Goal: Task Accomplishment & Management: Manage account settings

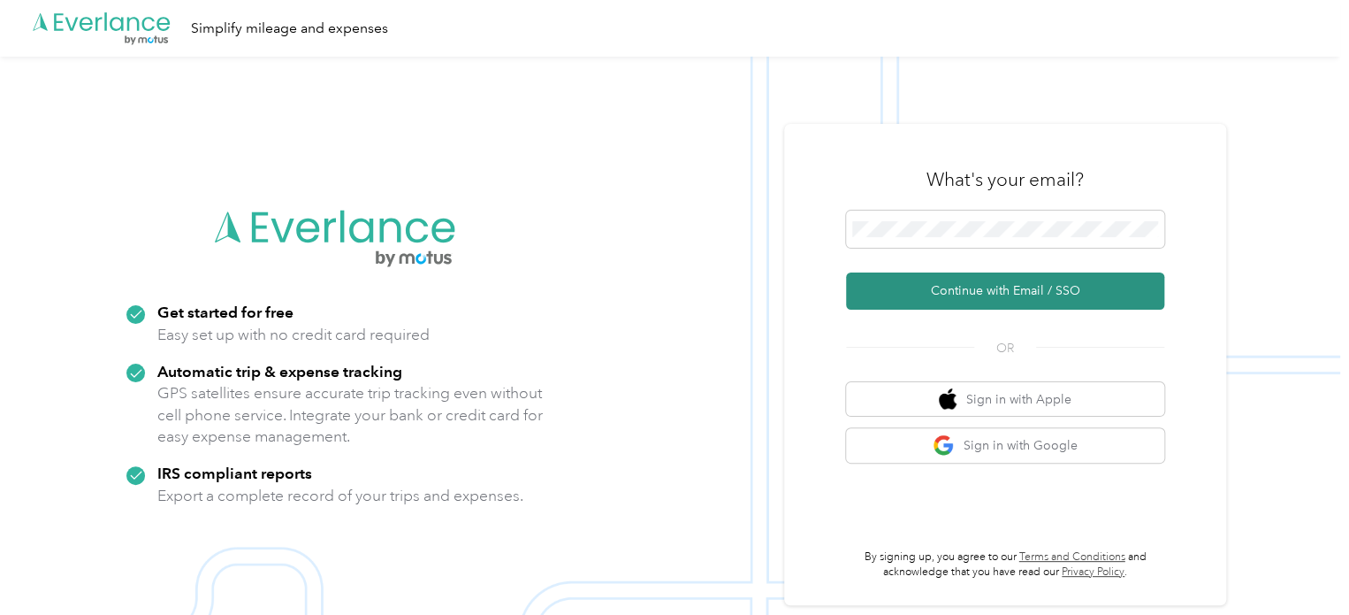
click at [987, 289] on button "Continue with Email / SSO" at bounding box center [1005, 290] width 318 height 37
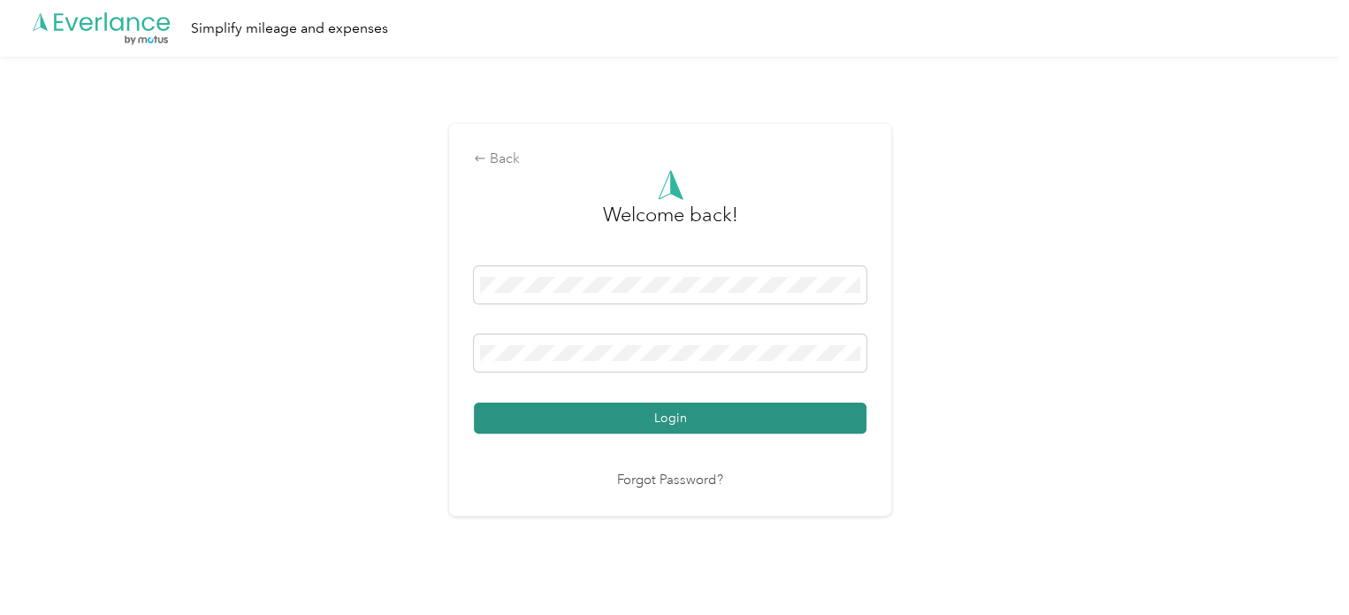
click at [673, 409] on button "Login" at bounding box center [670, 417] width 393 height 31
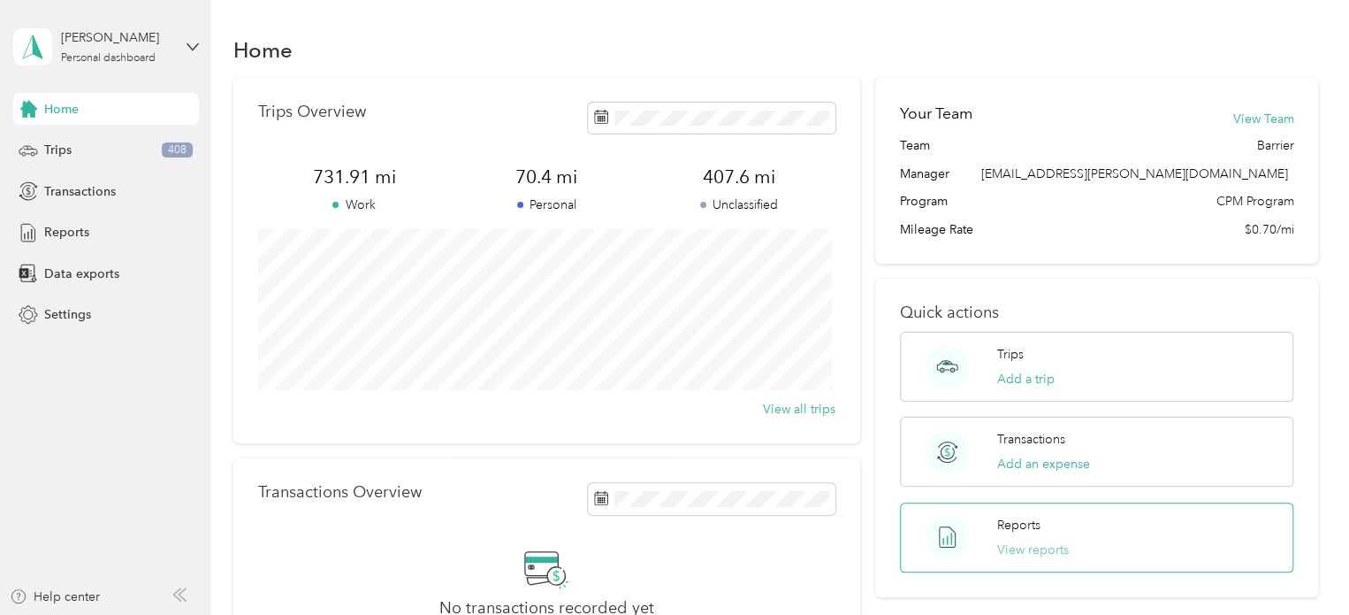
click at [1046, 548] on button "View reports" at bounding box center [1033, 549] width 72 height 19
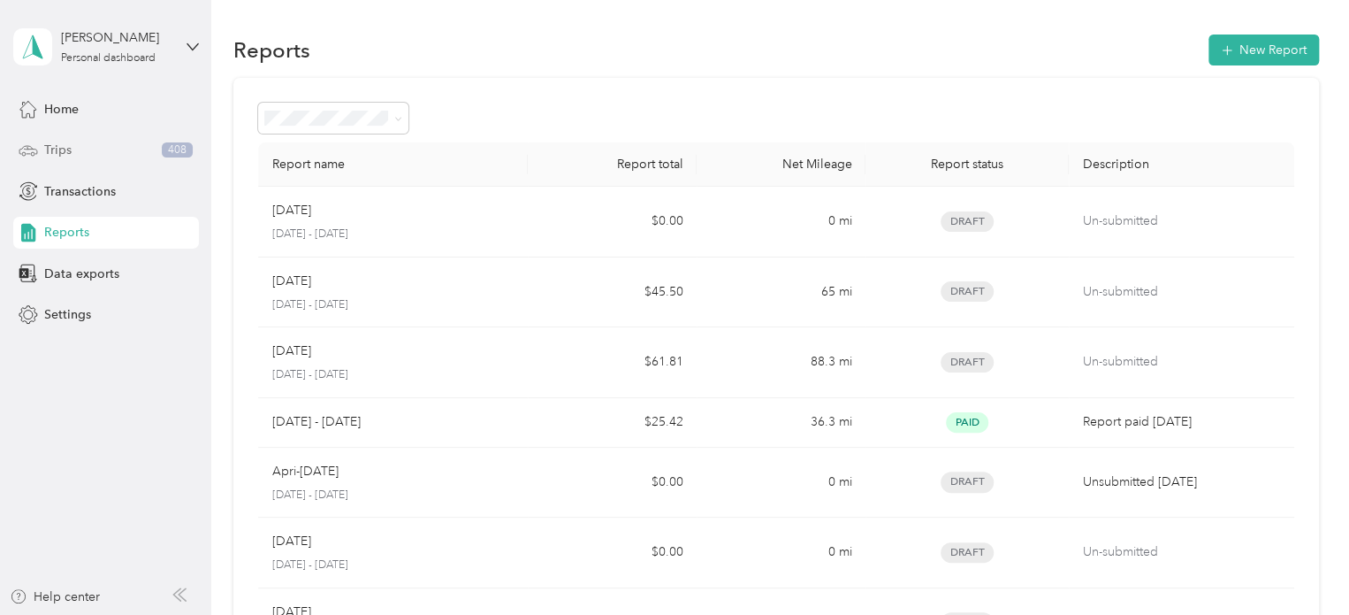
click at [42, 148] on div "Trips 408" at bounding box center [106, 150] width 186 height 32
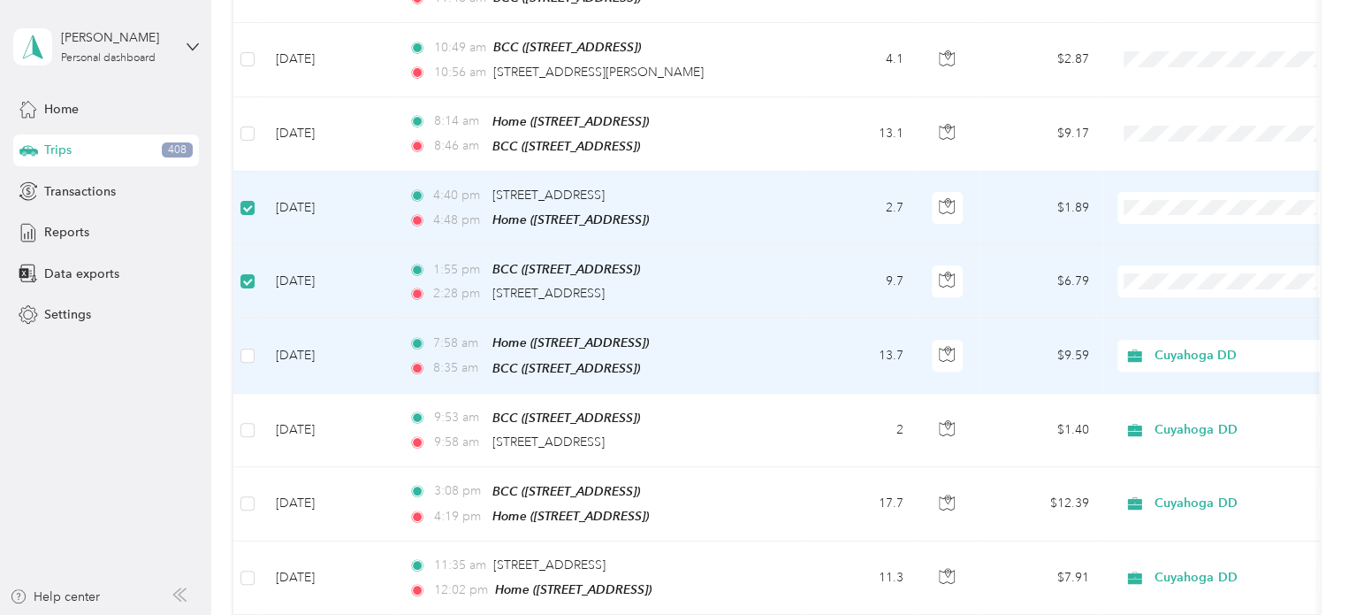
scroll to position [264, 0]
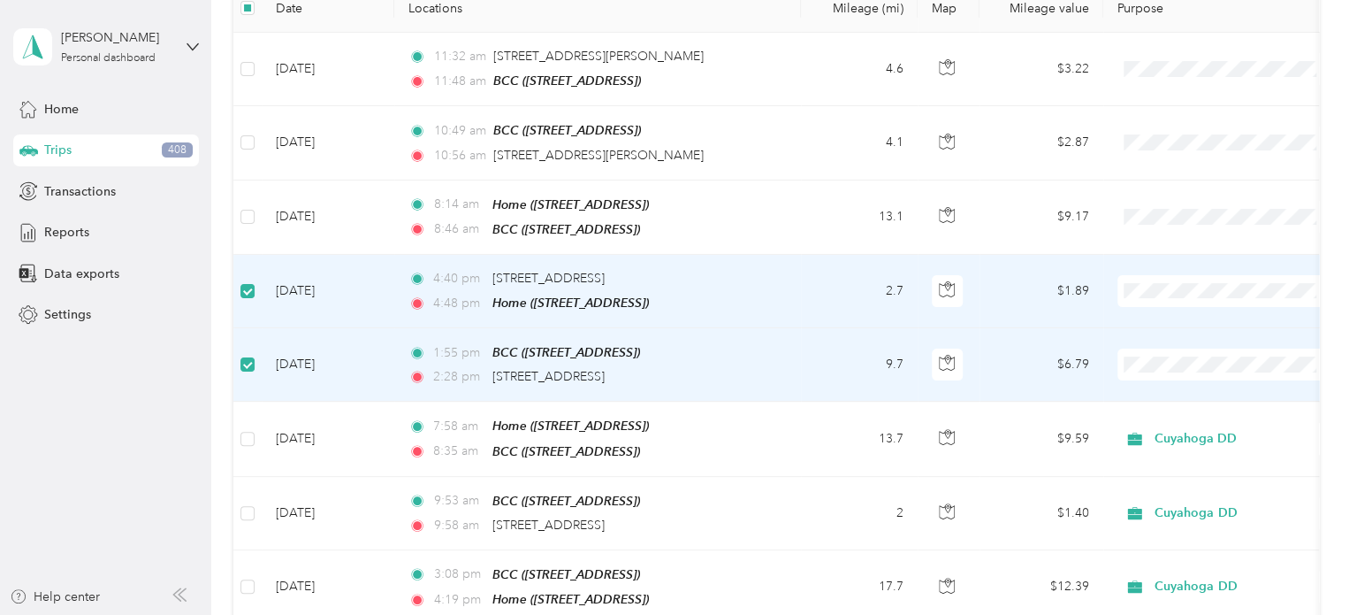
click at [1180, 321] on span "Cuyahoga DD" at bounding box center [1243, 318] width 164 height 19
click at [1175, 387] on span "Cuyahoga DD" at bounding box center [1243, 381] width 164 height 19
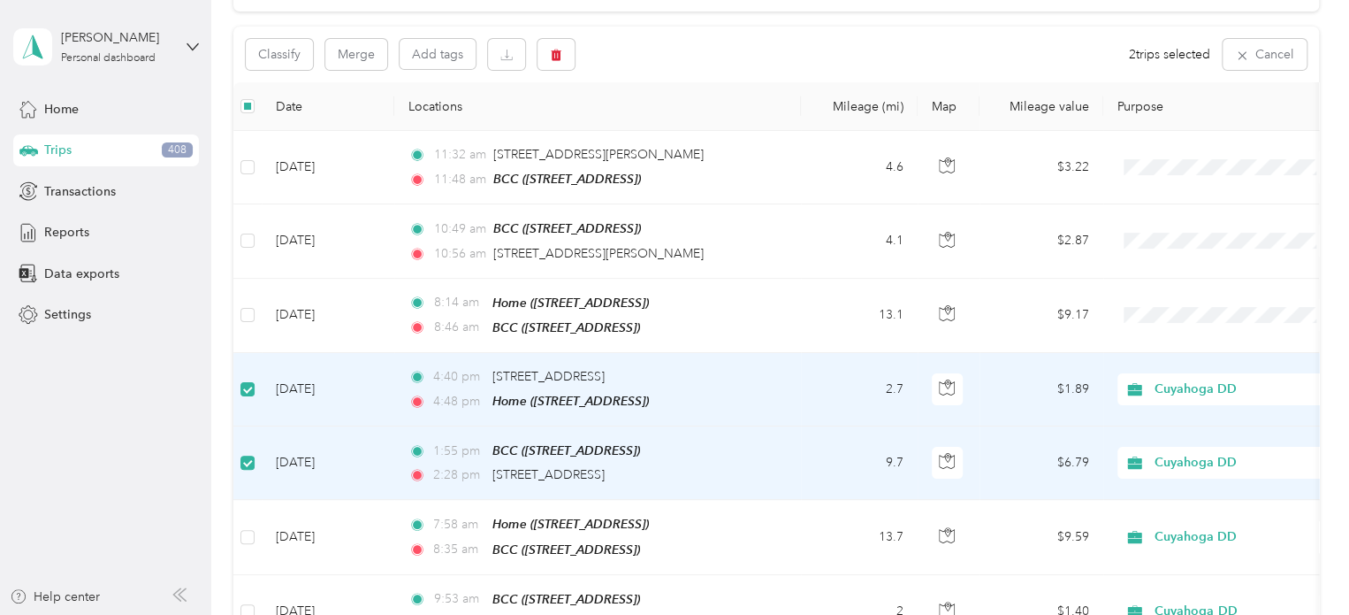
scroll to position [0, 0]
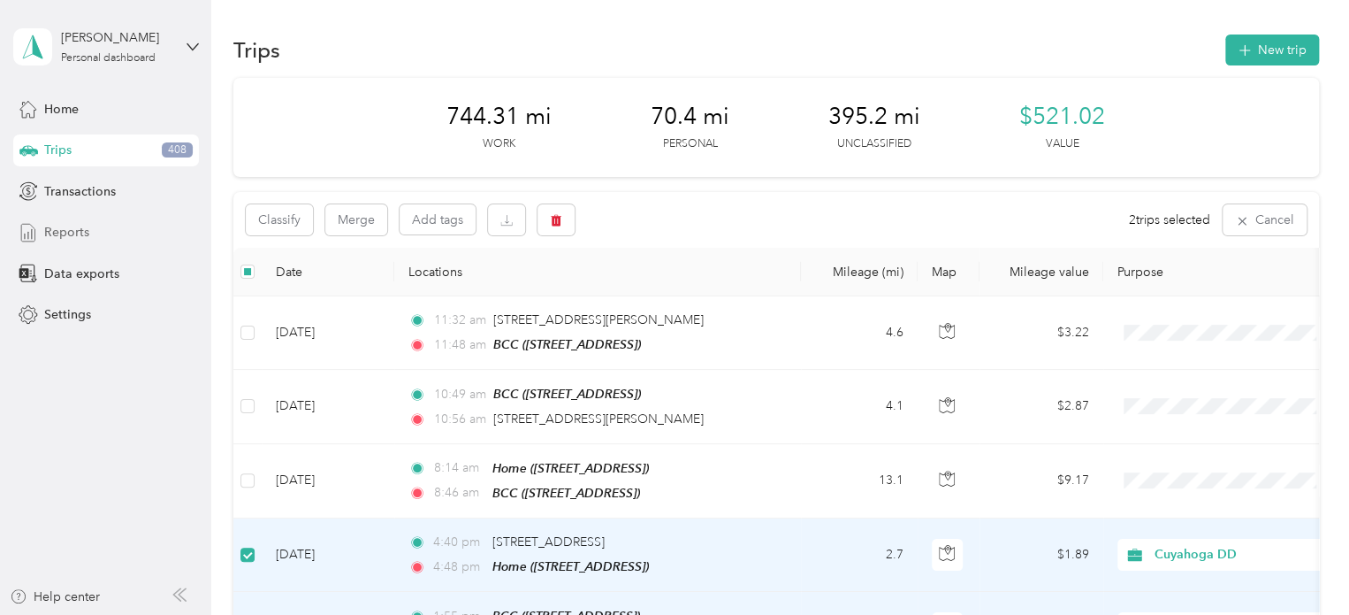
click at [65, 233] on span "Reports" at bounding box center [66, 232] width 45 height 19
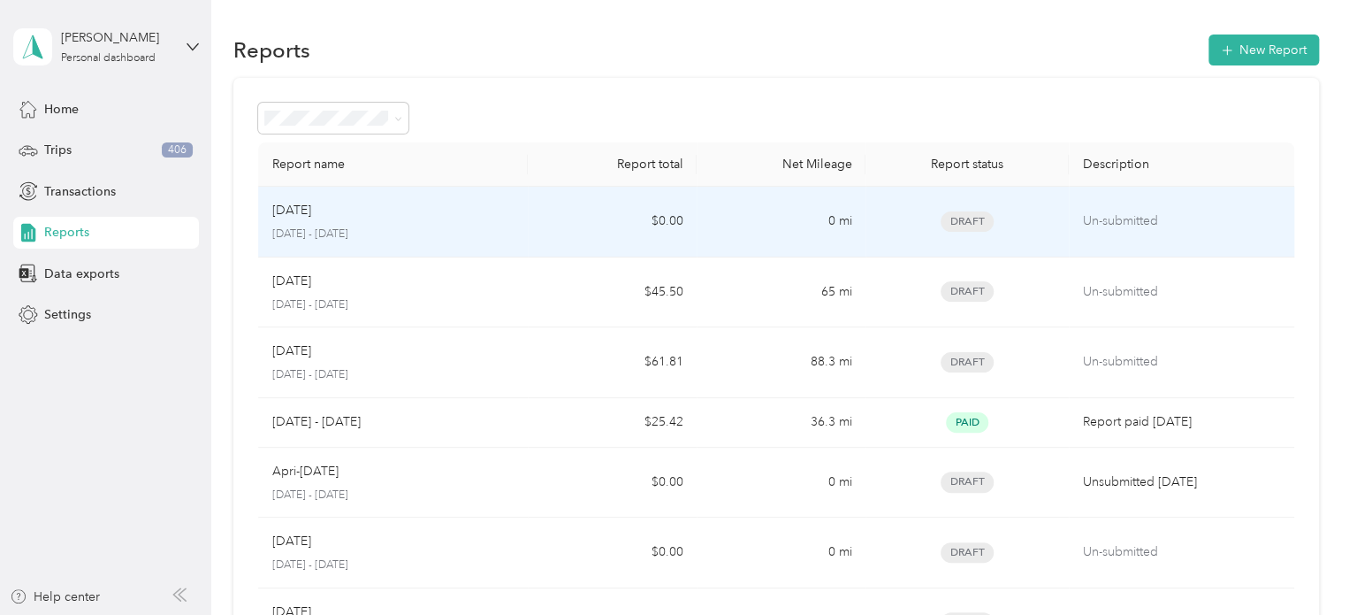
click at [662, 217] on td "$0.00" at bounding box center [612, 222] width 169 height 71
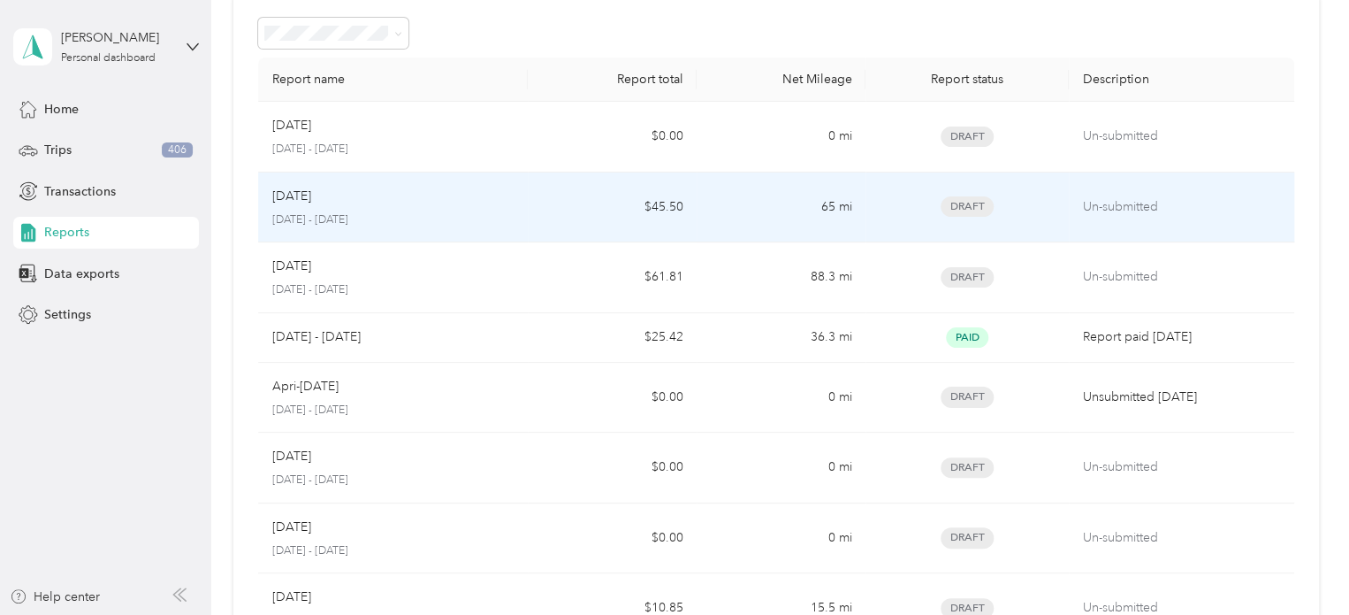
scroll to position [177, 0]
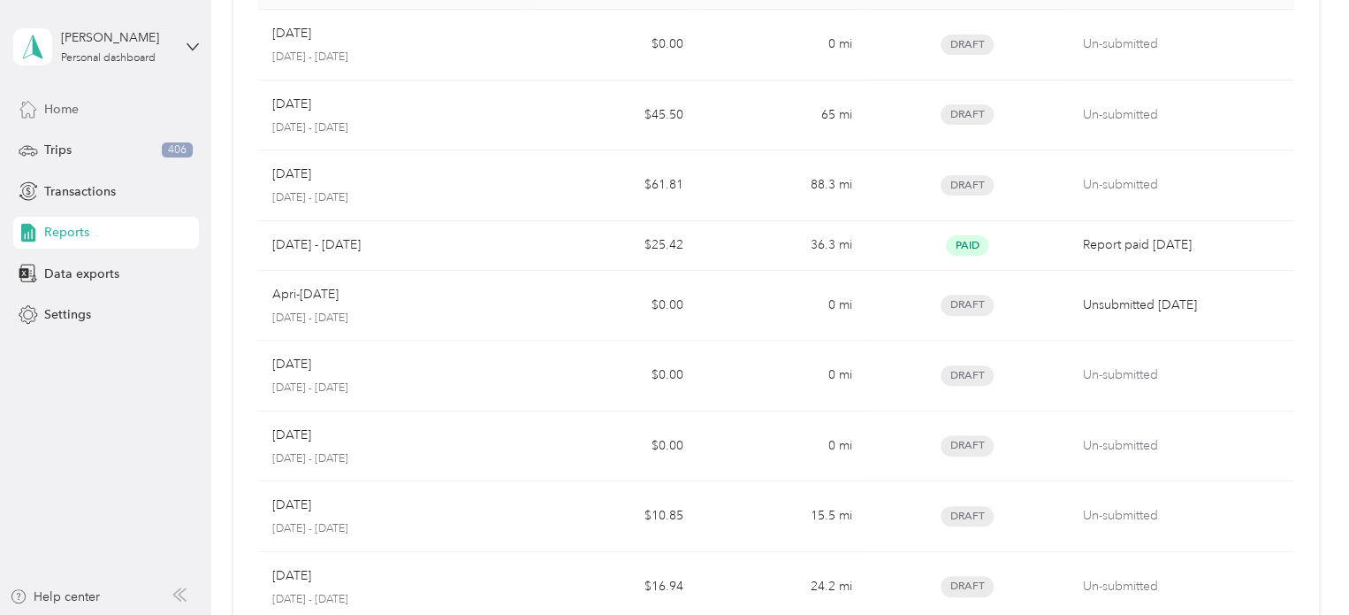
click at [60, 103] on span "Home" at bounding box center [61, 109] width 34 height 19
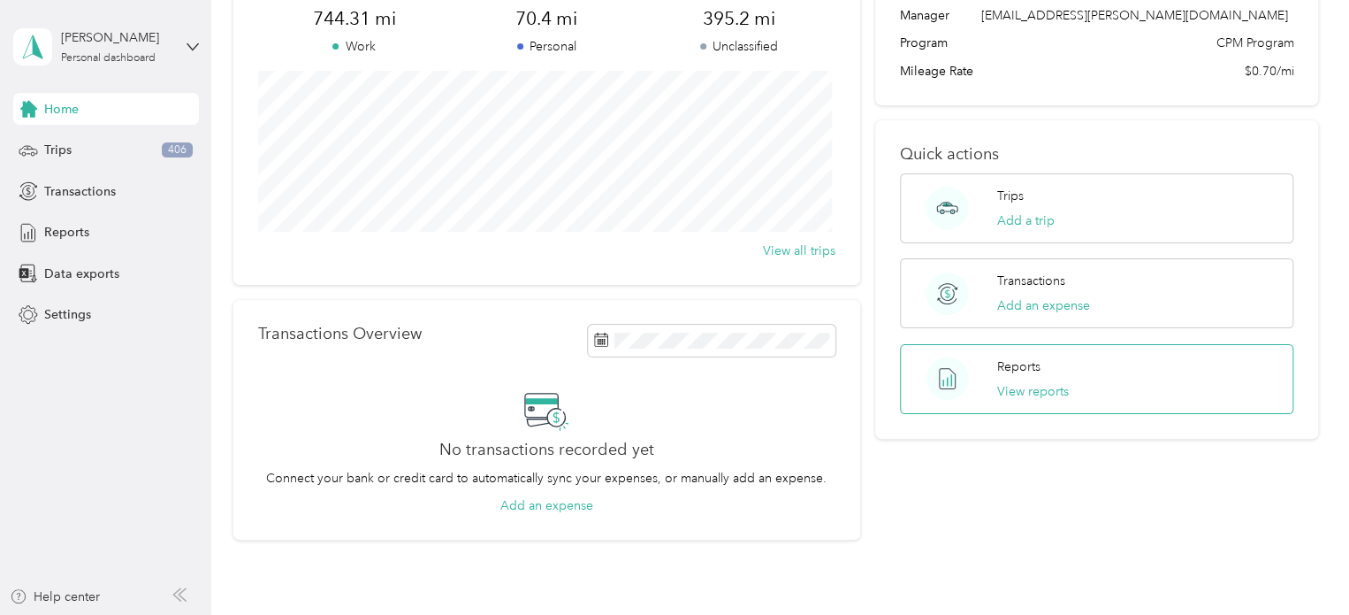
scroll to position [177, 0]
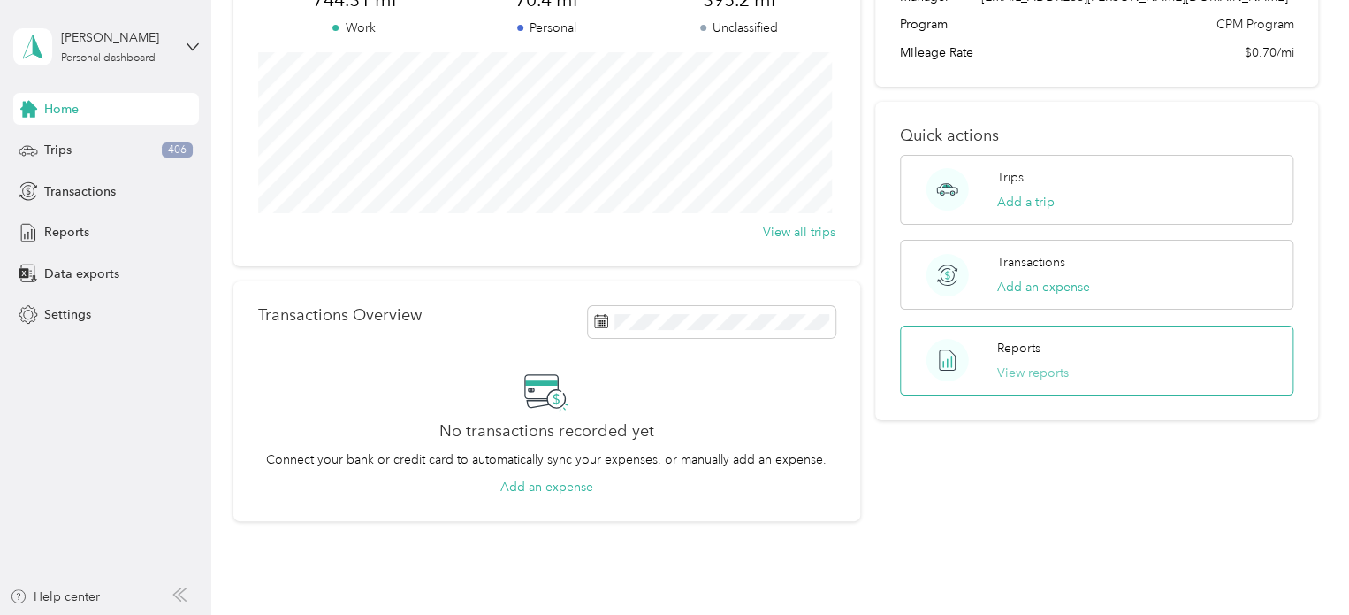
click at [1041, 371] on button "View reports" at bounding box center [1033, 372] width 72 height 19
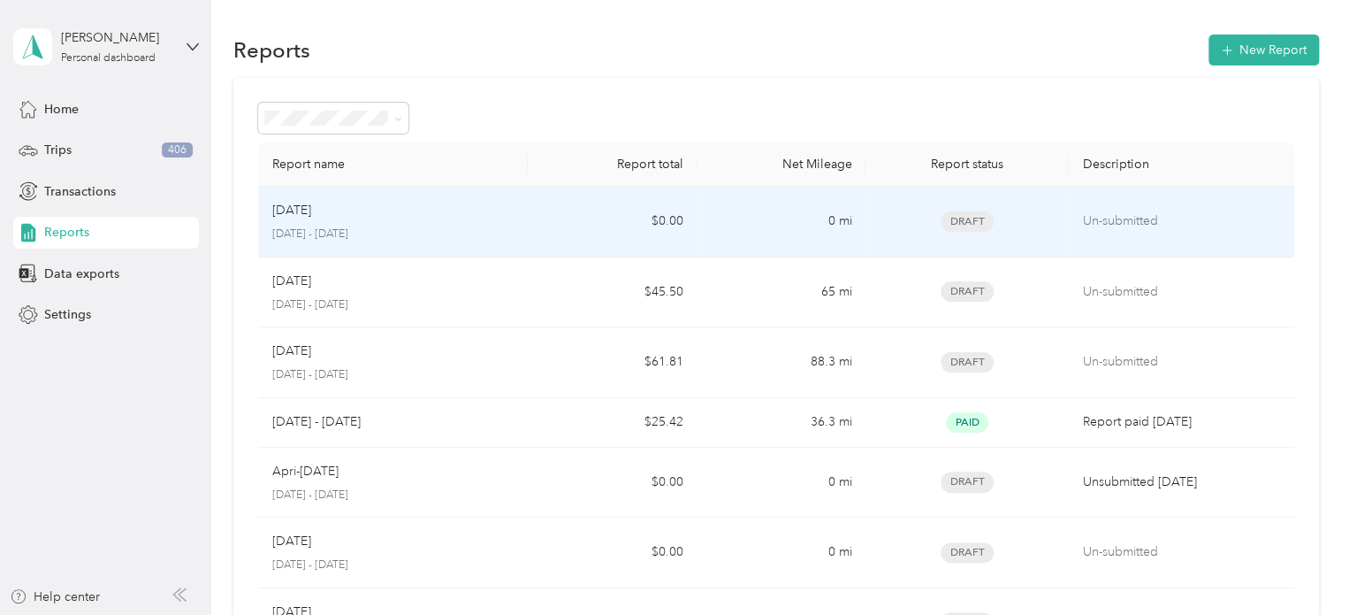
click at [311, 206] on p "[DATE]" at bounding box center [291, 210] width 39 height 19
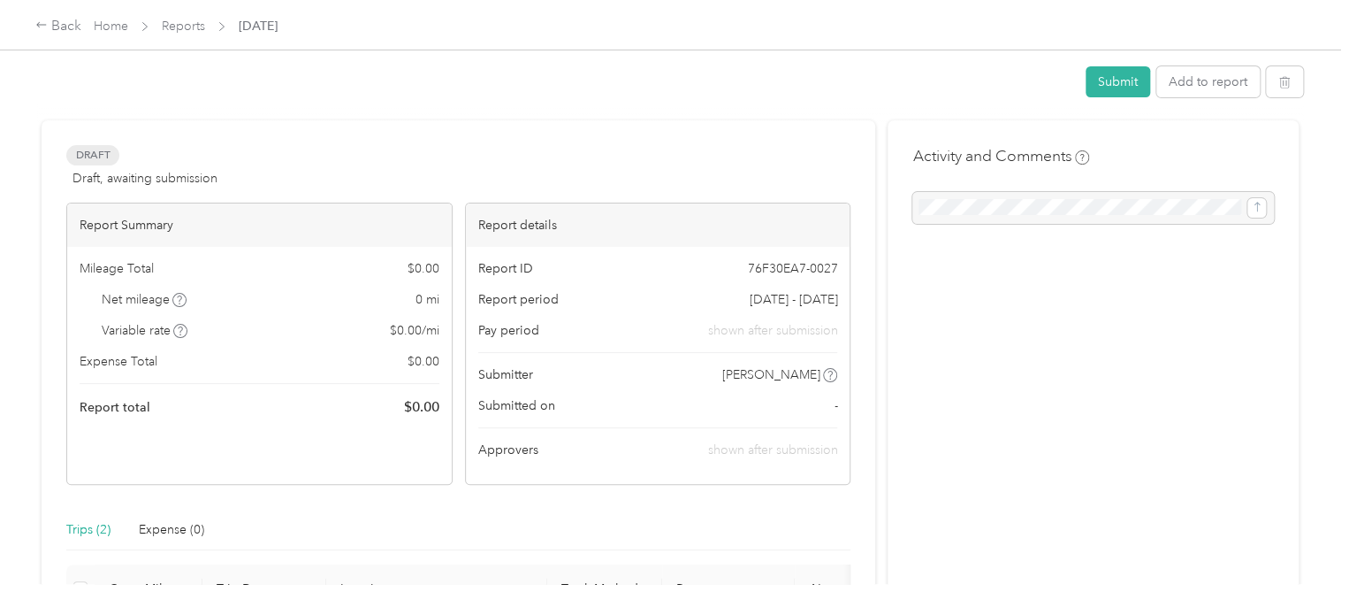
click at [317, 206] on div "Report Summary" at bounding box center [259, 224] width 385 height 43
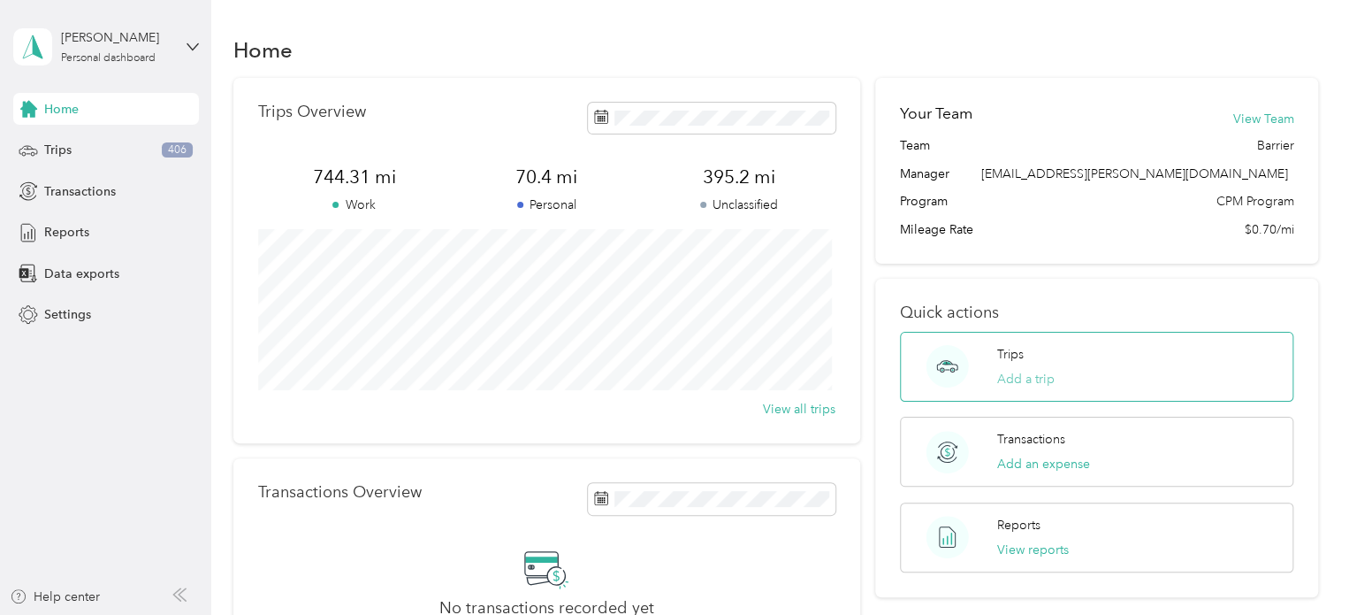
click at [1013, 378] on button "Add a trip" at bounding box center [1025, 379] width 57 height 19
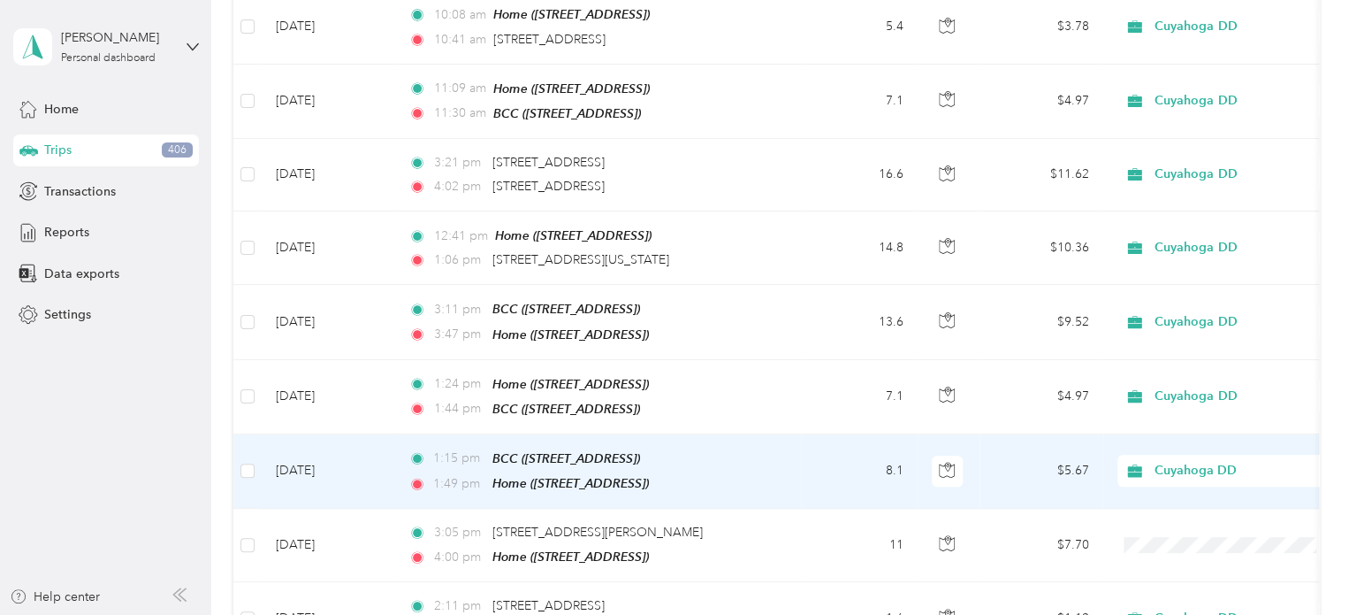
scroll to position [971, 0]
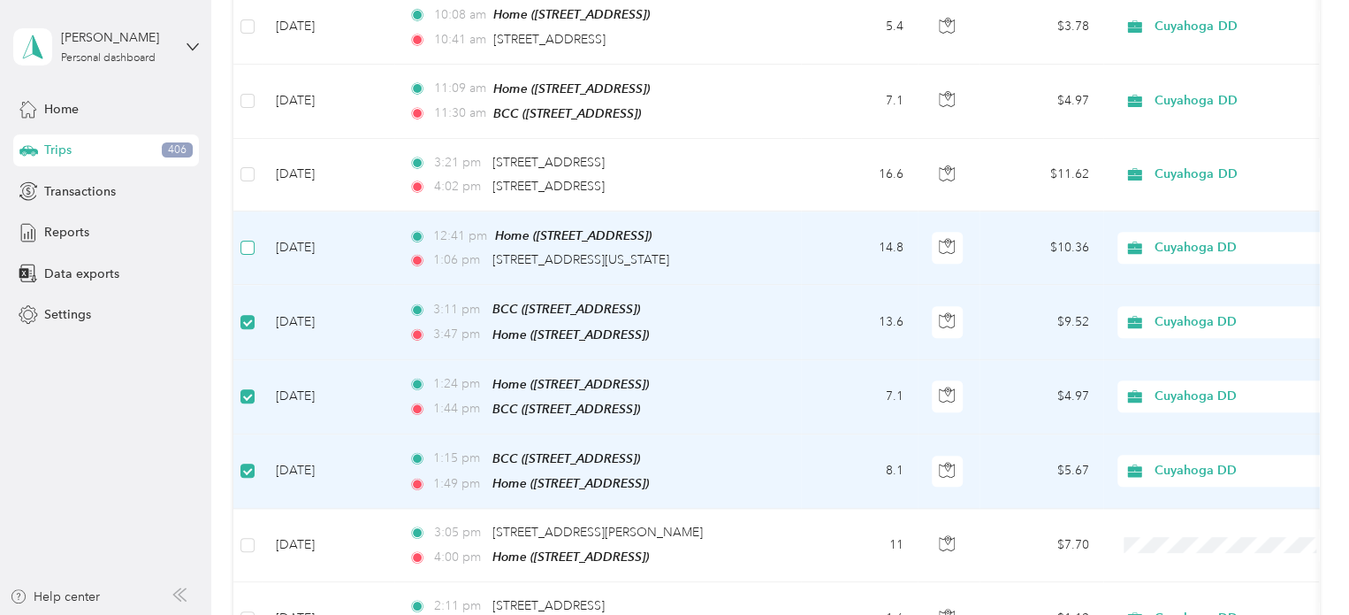
click at [253, 238] on label at bounding box center [248, 247] width 14 height 19
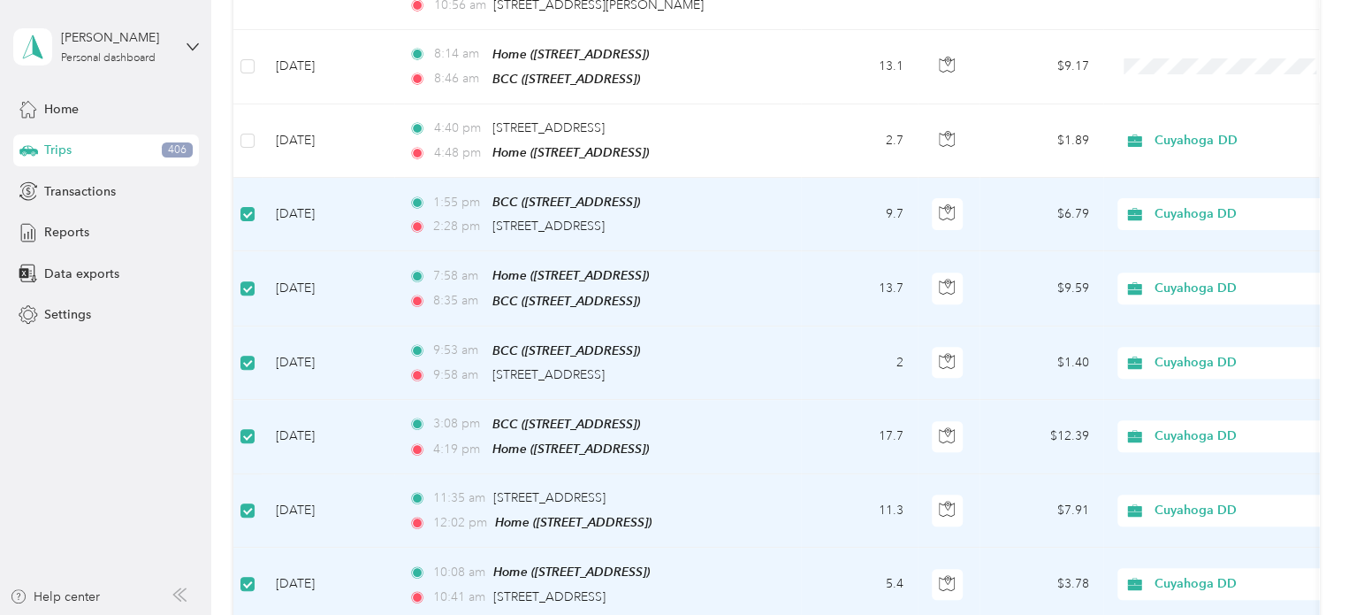
scroll to position [352, 0]
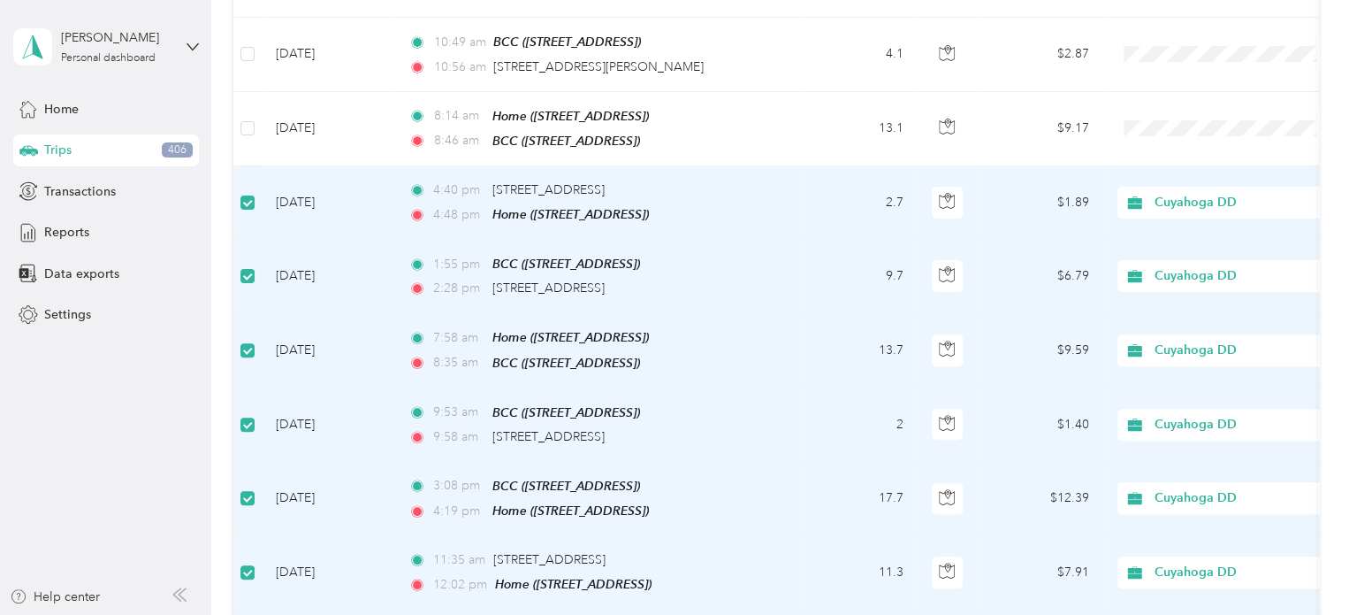
click at [1013, 196] on span "Cuyahoga DD" at bounding box center [1236, 202] width 162 height 19
click at [1013, 226] on span "Cuyahoga DD" at bounding box center [1232, 224] width 143 height 19
click at [1013, 271] on span "Cuyahoga DD" at bounding box center [1236, 275] width 162 height 19
click at [1013, 295] on span "Cuyahoga DD" at bounding box center [1232, 302] width 143 height 19
click at [1013, 348] on span "Cuyahoga DD" at bounding box center [1236, 349] width 162 height 19
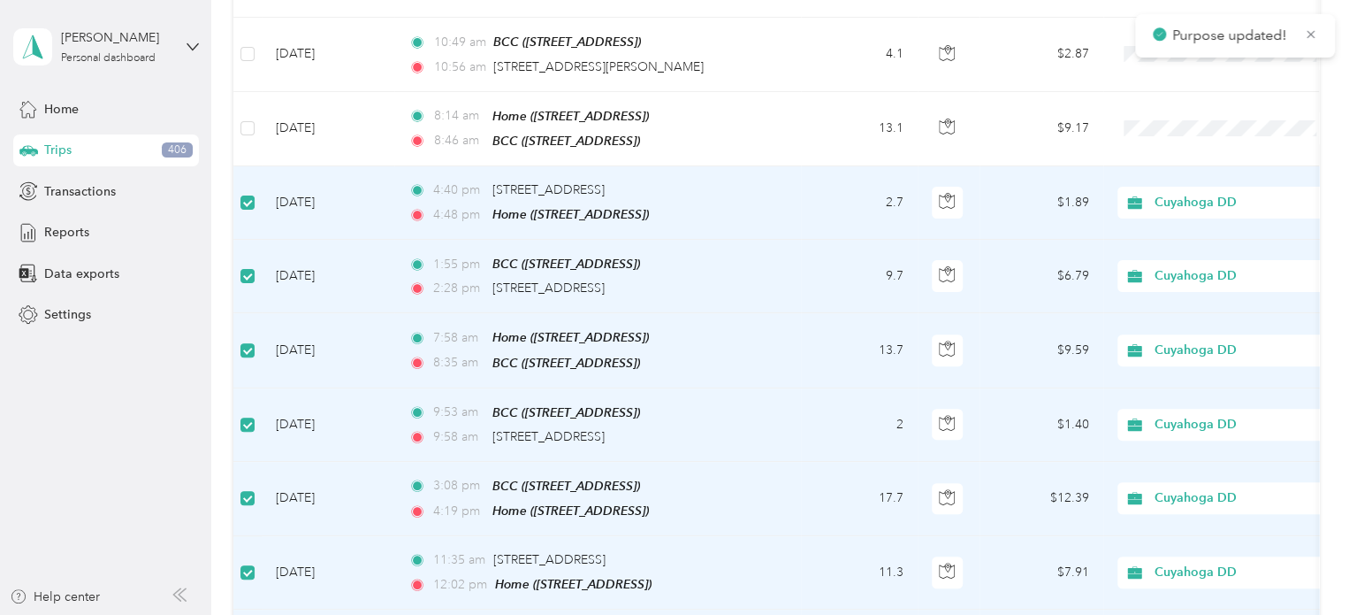
click at [1013, 377] on li "Cuyahoga DD" at bounding box center [1227, 367] width 219 height 31
click at [1013, 416] on span "Cuyahoga DD" at bounding box center [1236, 424] width 162 height 19
click at [1013, 445] on span "Cuyahoga DD" at bounding box center [1232, 443] width 143 height 19
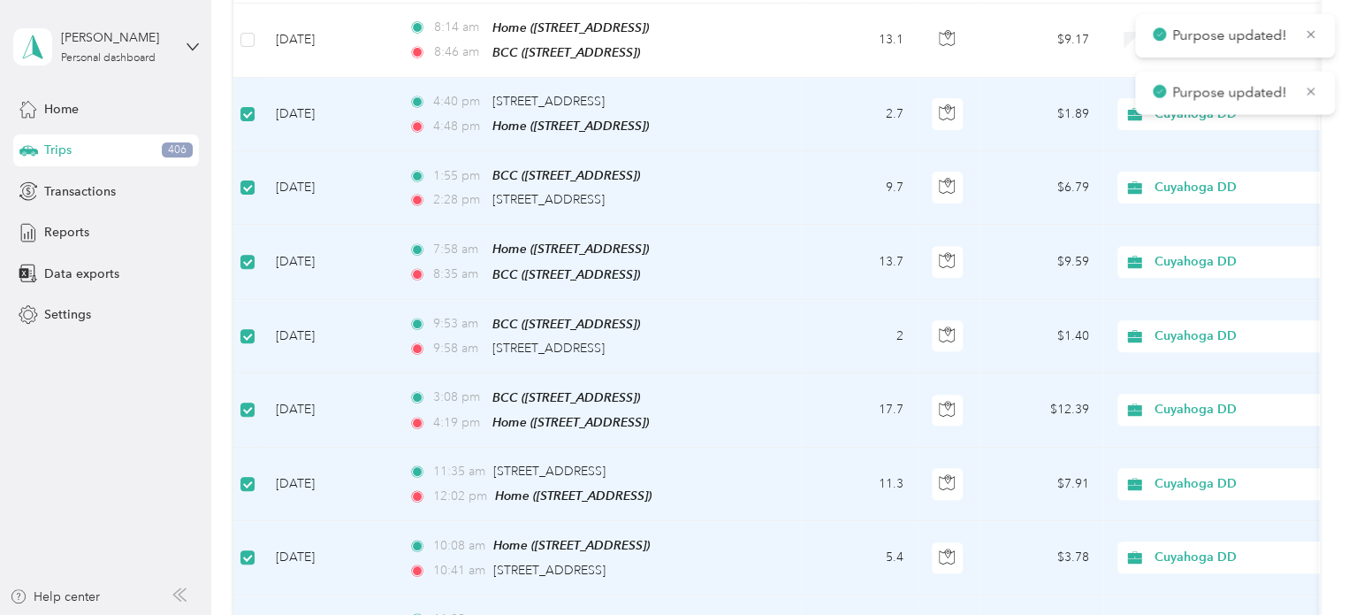
click at [1013, 402] on span "Cuyahoga DD" at bounding box center [1236, 409] width 162 height 19
click at [1013, 474] on span "Cuyahoga DD" at bounding box center [1236, 483] width 162 height 19
click at [1013, 498] on span "Cuyahoga DD" at bounding box center [1232, 504] width 143 height 19
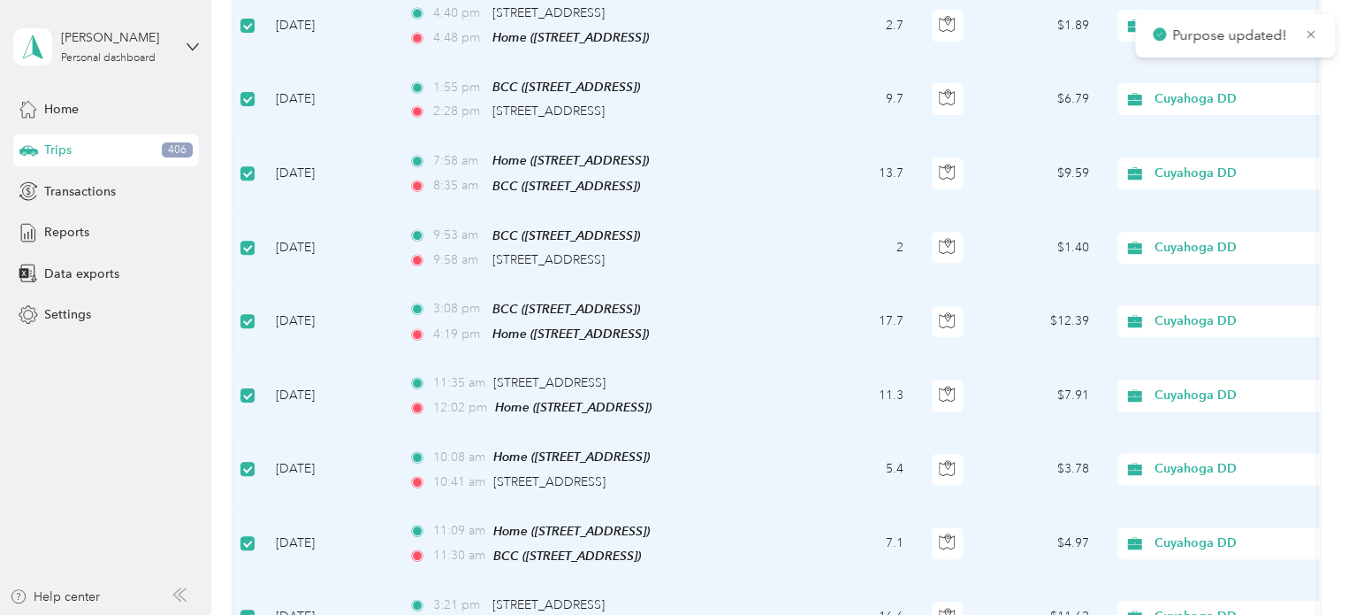
click at [1013, 460] on span "Cuyahoga DD" at bounding box center [1236, 468] width 162 height 19
click at [1013, 487] on span "Cuyahoga DD" at bounding box center [1232, 488] width 143 height 19
click at [1013, 533] on span "Cuyahoga DD" at bounding box center [1236, 542] width 162 height 19
click at [1013, 553] on span "Cuyahoga DD" at bounding box center [1232, 555] width 143 height 19
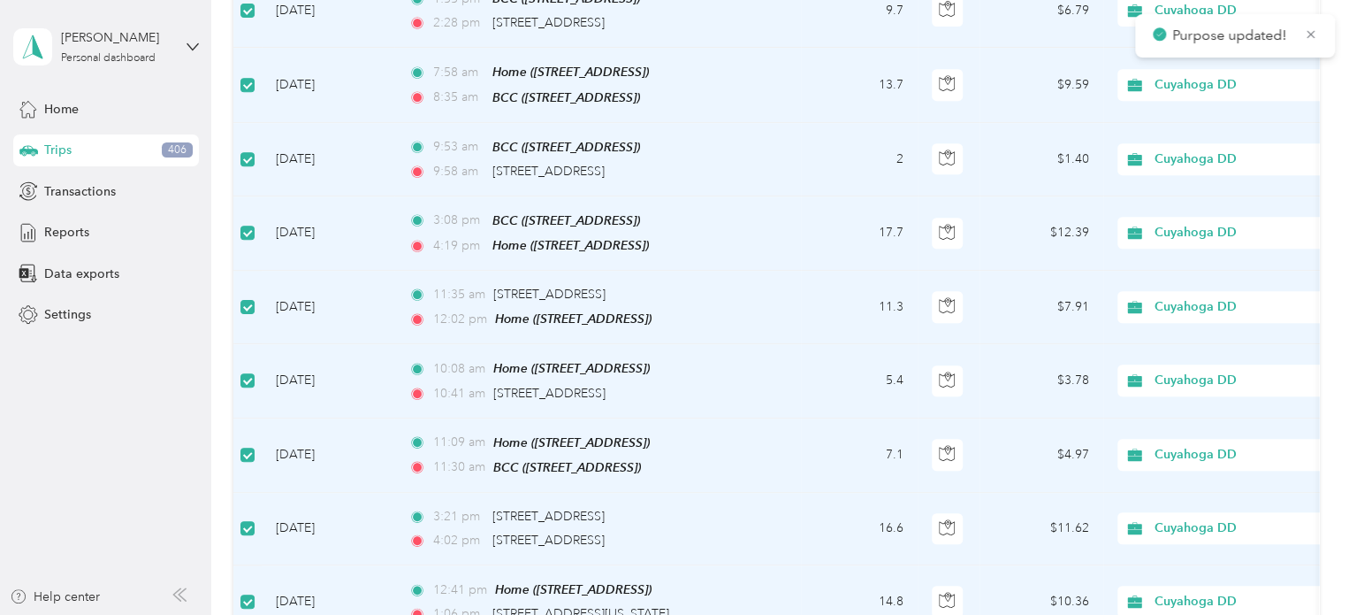
click at [1013, 518] on span "Cuyahoga DD" at bounding box center [1236, 527] width 162 height 19
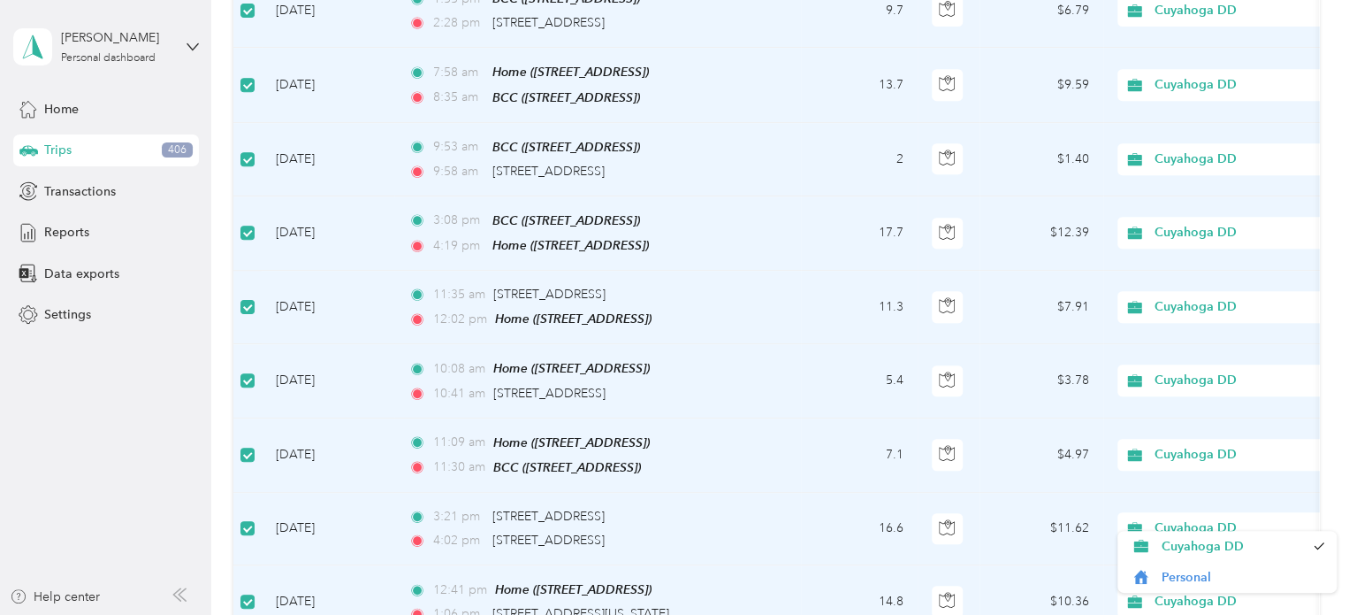
click at [1013, 518] on span "Cuyahoga DD" at bounding box center [1236, 527] width 162 height 19
click at [1013, 543] on span "Cuyahoga DD" at bounding box center [1232, 546] width 143 height 19
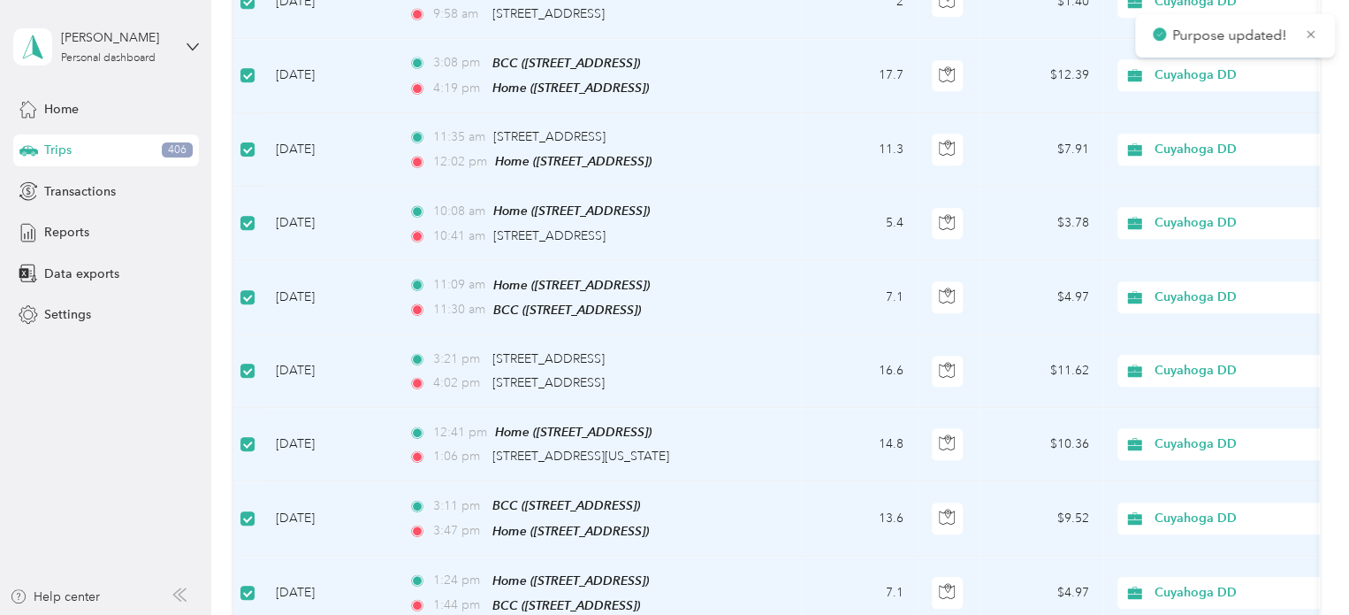
scroll to position [794, 0]
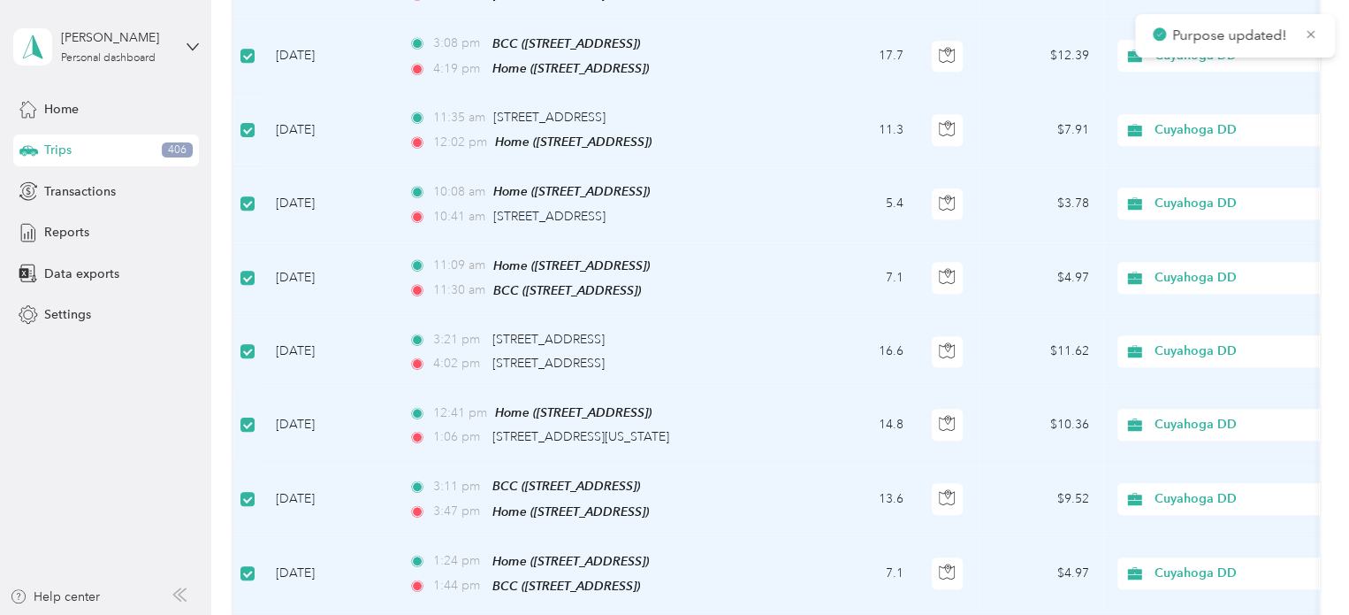
click at [1013, 415] on span "Cuyahoga DD" at bounding box center [1236, 424] width 162 height 19
click at [1013, 443] on li "Cuyahoga DD" at bounding box center [1227, 436] width 219 height 31
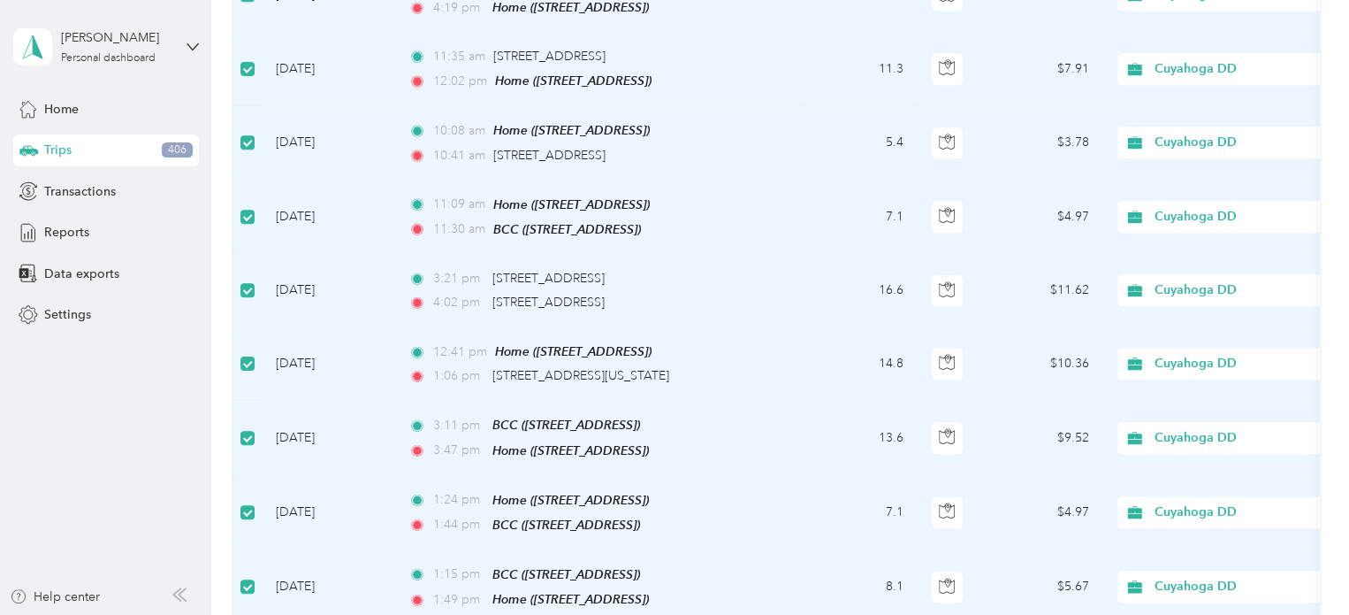
scroll to position [882, 0]
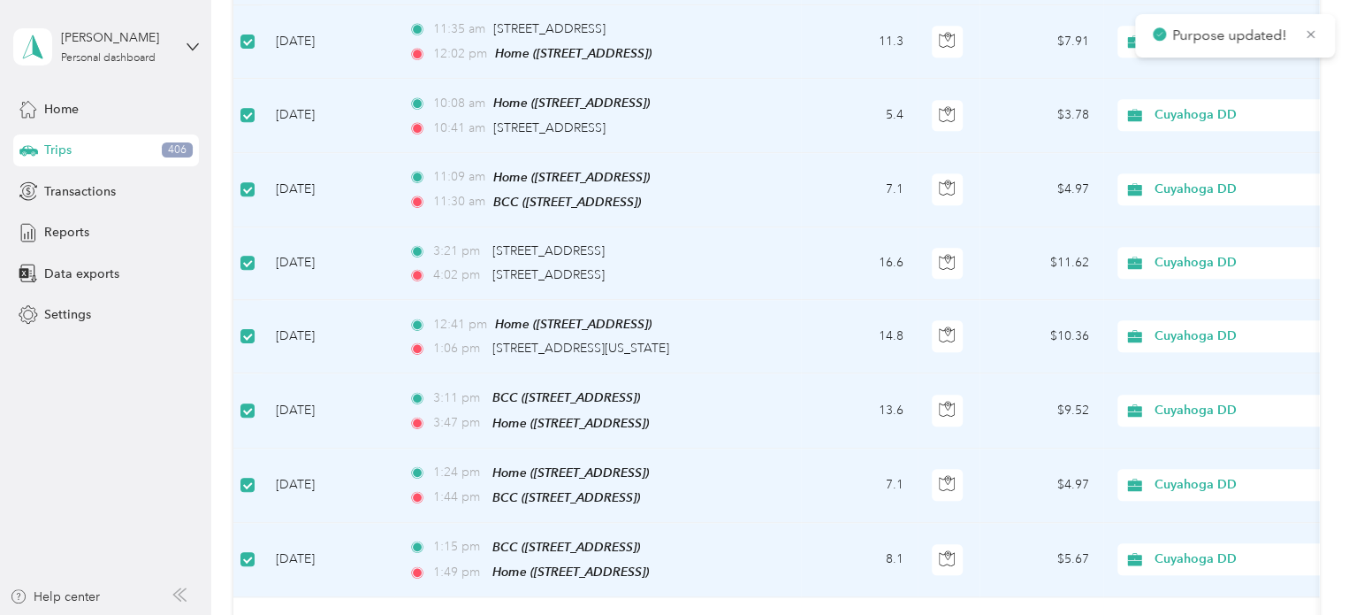
click at [1013, 401] on span "Cuyahoga DD" at bounding box center [1236, 410] width 162 height 19
click at [1013, 428] on li "Cuyahoga DD" at bounding box center [1227, 425] width 219 height 31
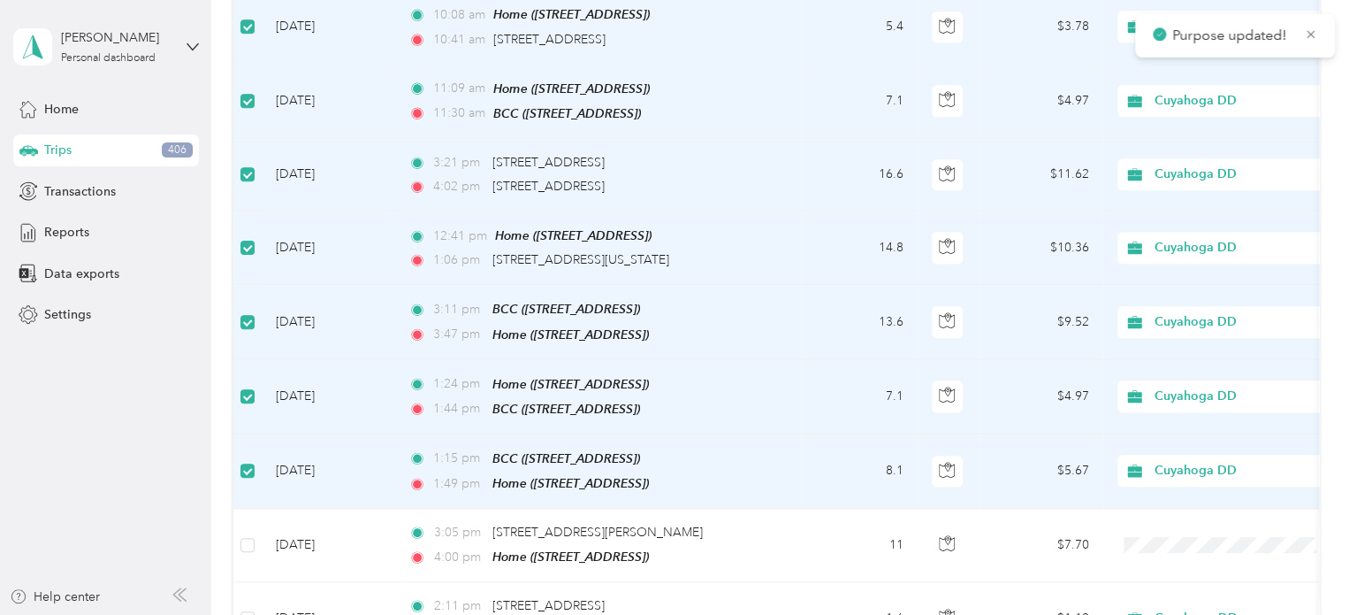
click at [1013, 386] on span "Cuyahoga DD" at bounding box center [1236, 395] width 162 height 19
click at [1013, 409] on span "Cuyahoga DD" at bounding box center [1232, 408] width 143 height 19
click at [1013, 461] on span "Cuyahoga DD" at bounding box center [1236, 470] width 162 height 19
click at [1013, 482] on li "Cuyahoga DD" at bounding box center [1227, 474] width 219 height 31
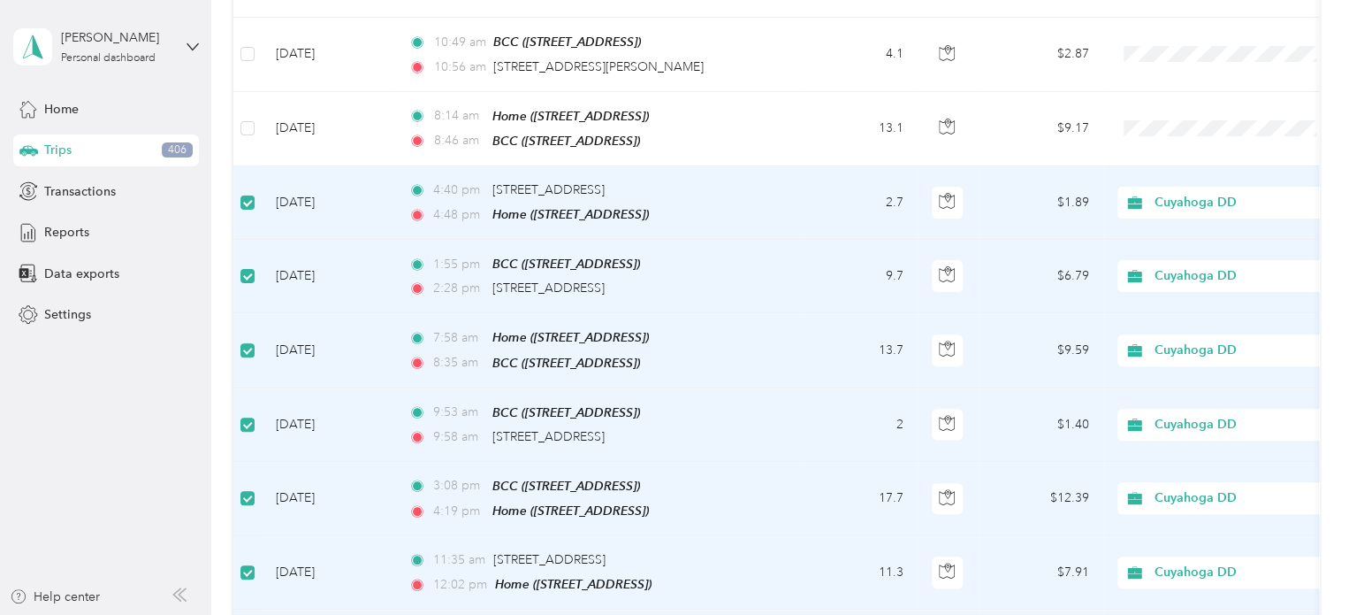
scroll to position [0, 0]
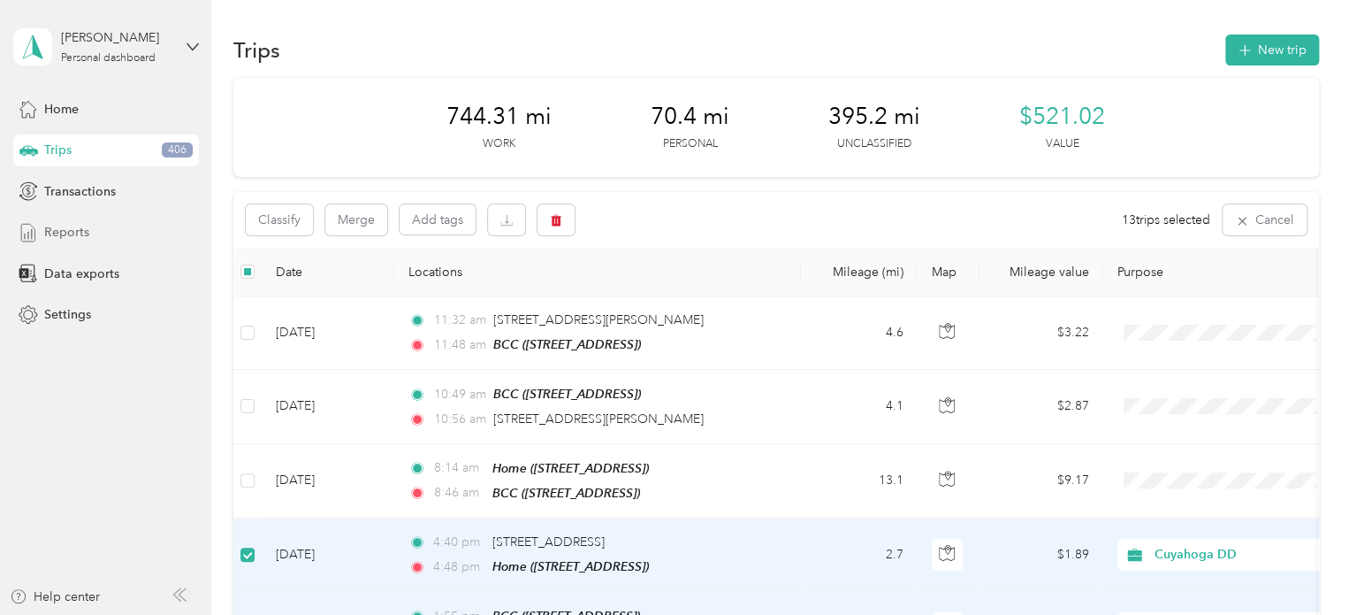
click at [78, 235] on span "Reports" at bounding box center [66, 232] width 45 height 19
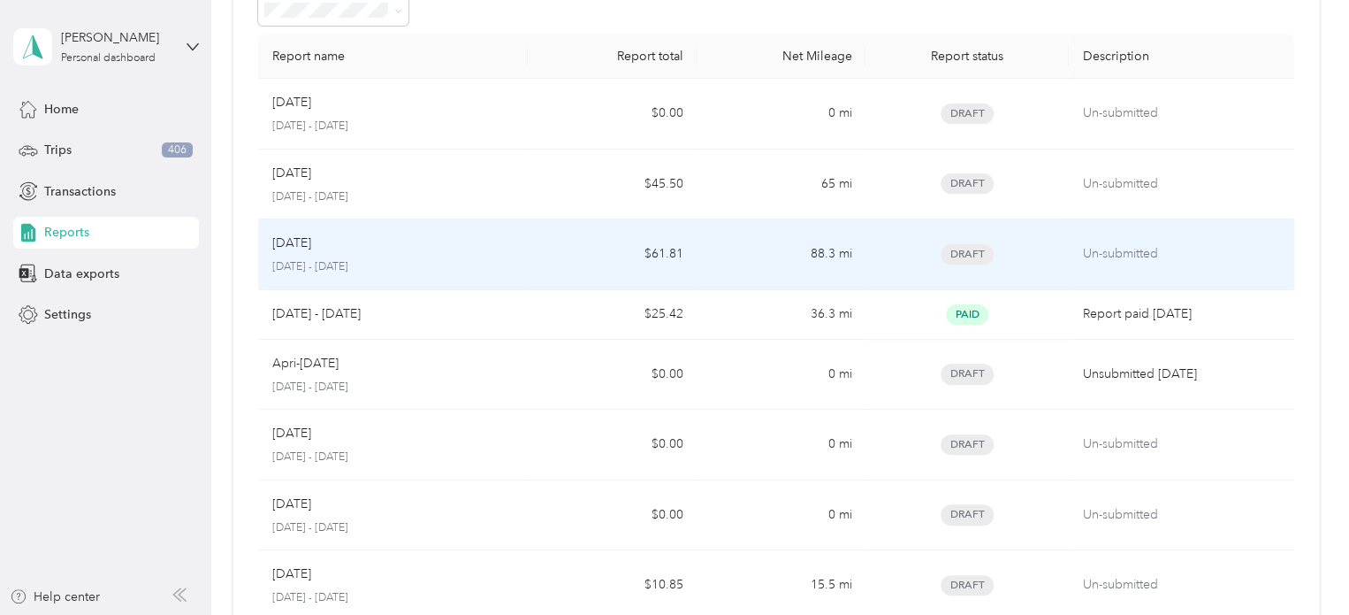
scroll to position [88, 0]
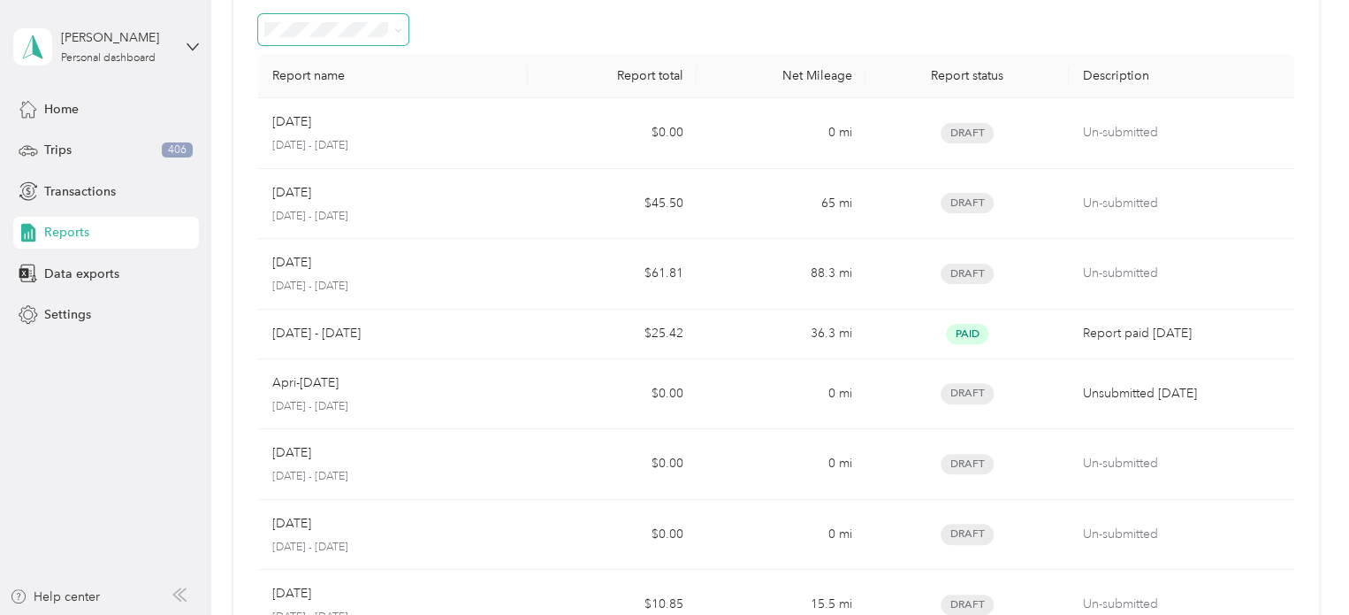
click at [397, 27] on icon at bounding box center [398, 31] width 8 height 8
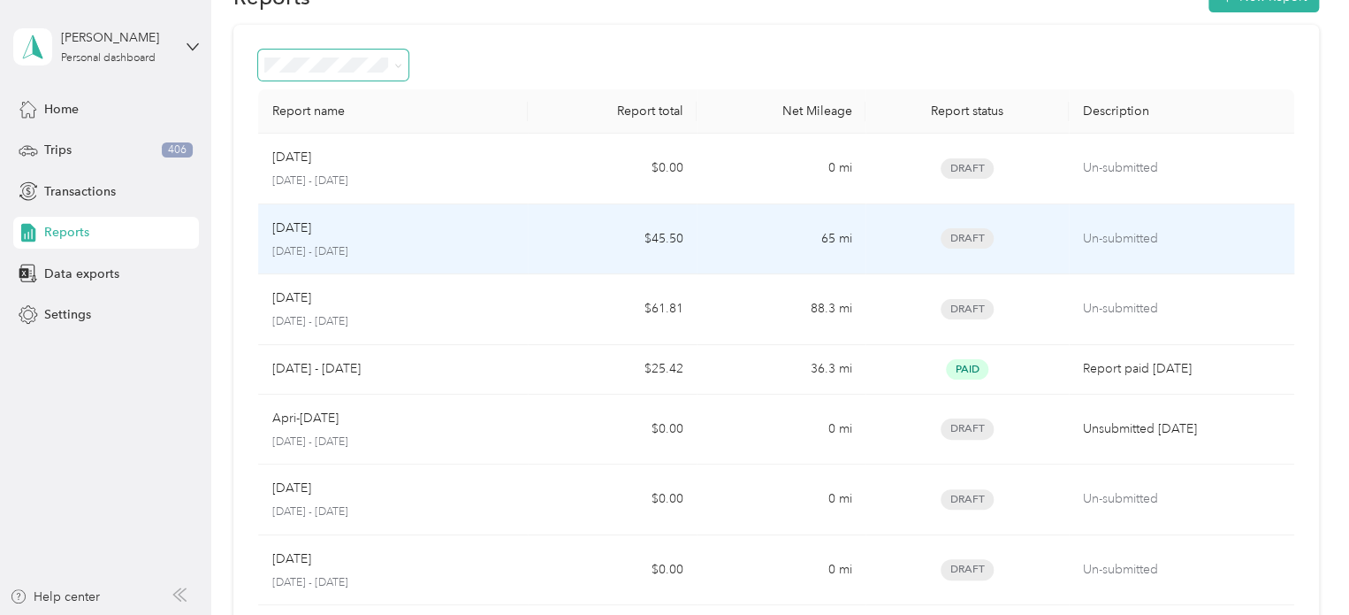
scroll to position [0, 0]
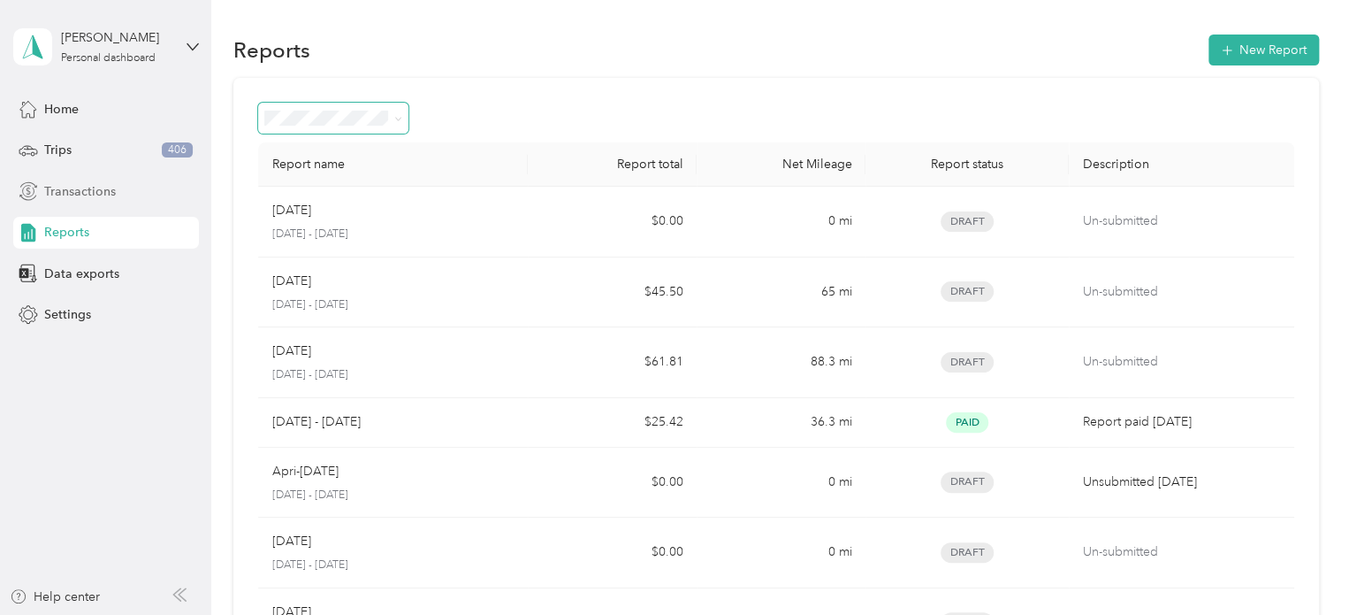
click at [95, 190] on span "Transactions" at bounding box center [80, 191] width 72 height 19
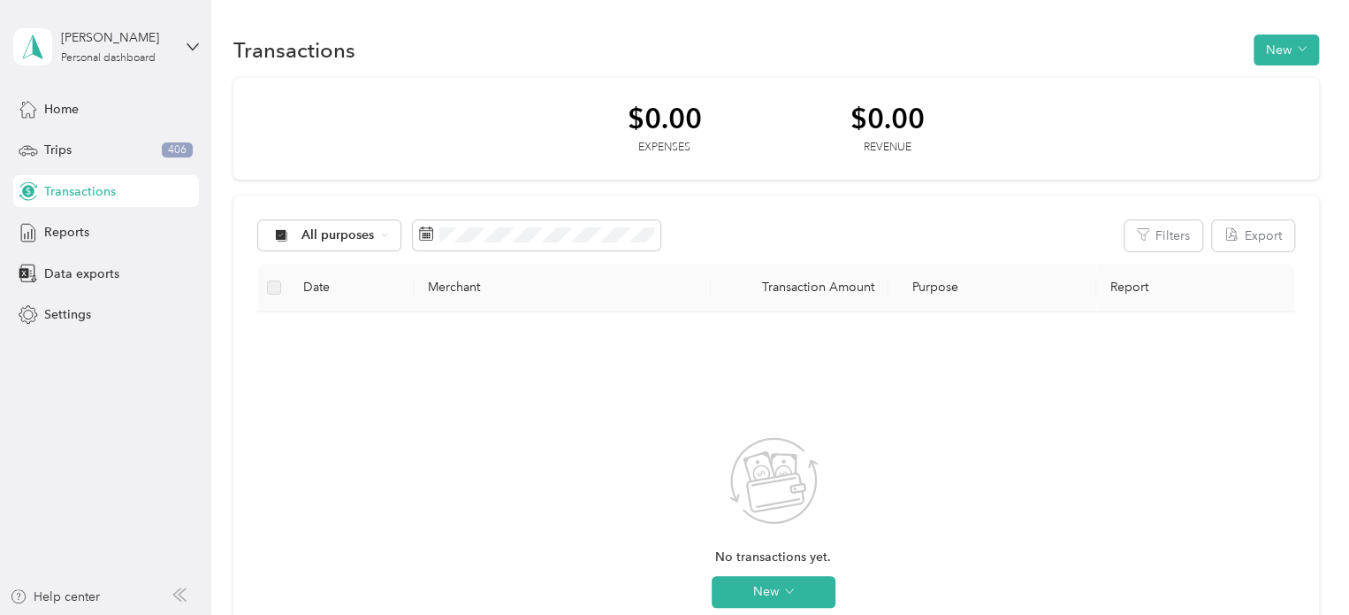
click at [857, 286] on th "Transaction Amount" at bounding box center [800, 288] width 178 height 49
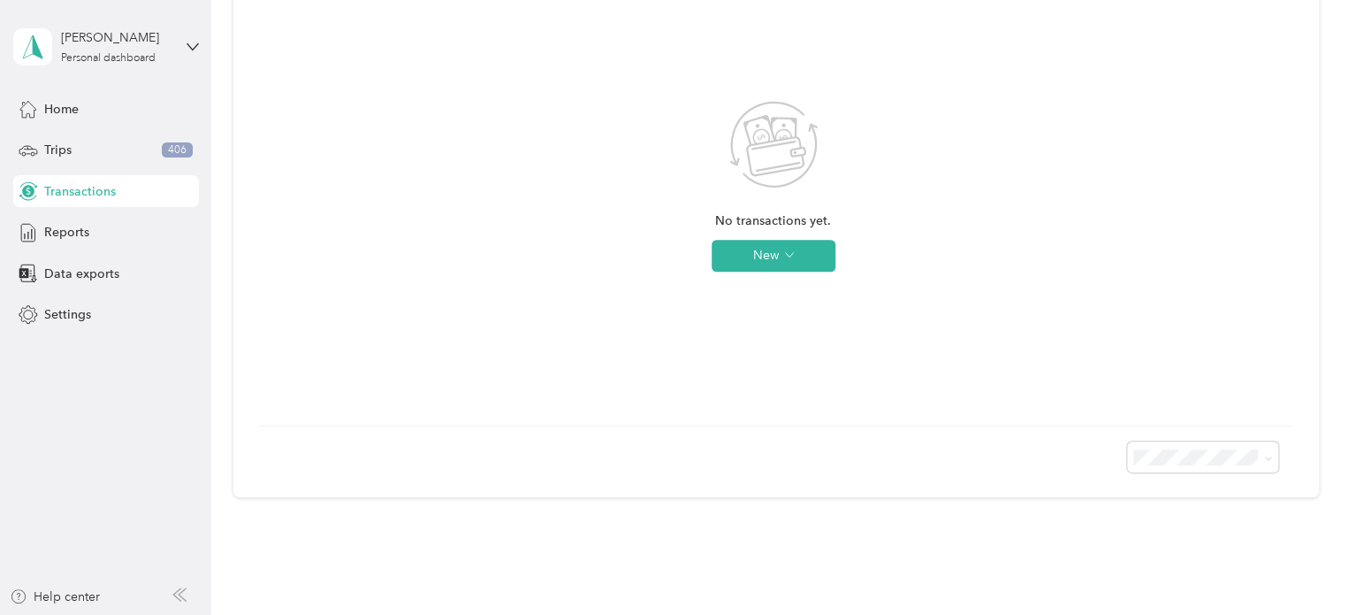
scroll to position [401, 0]
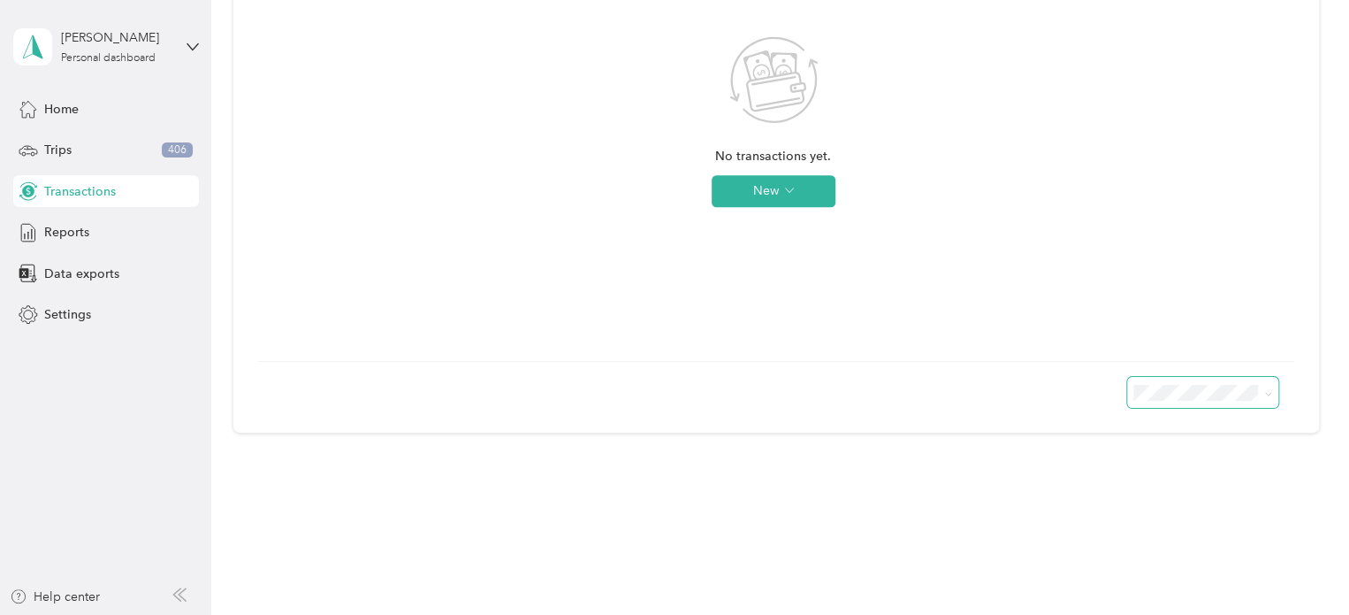
click at [1013, 390] on icon at bounding box center [1268, 394] width 8 height 8
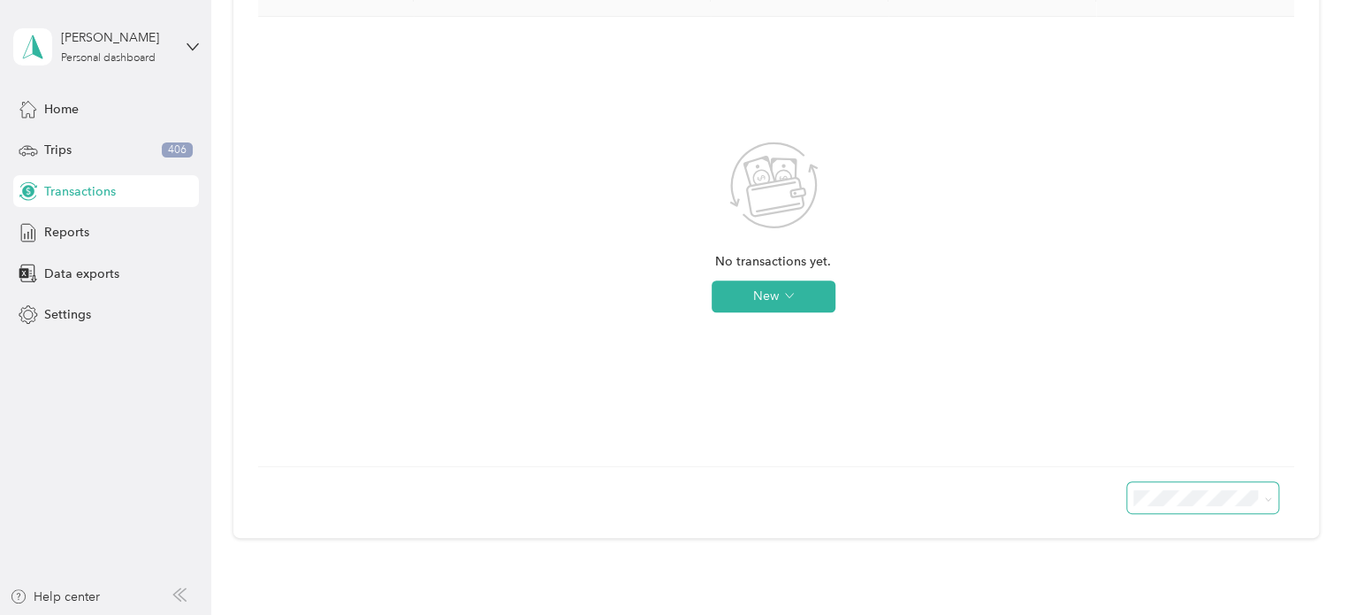
scroll to position [47, 0]
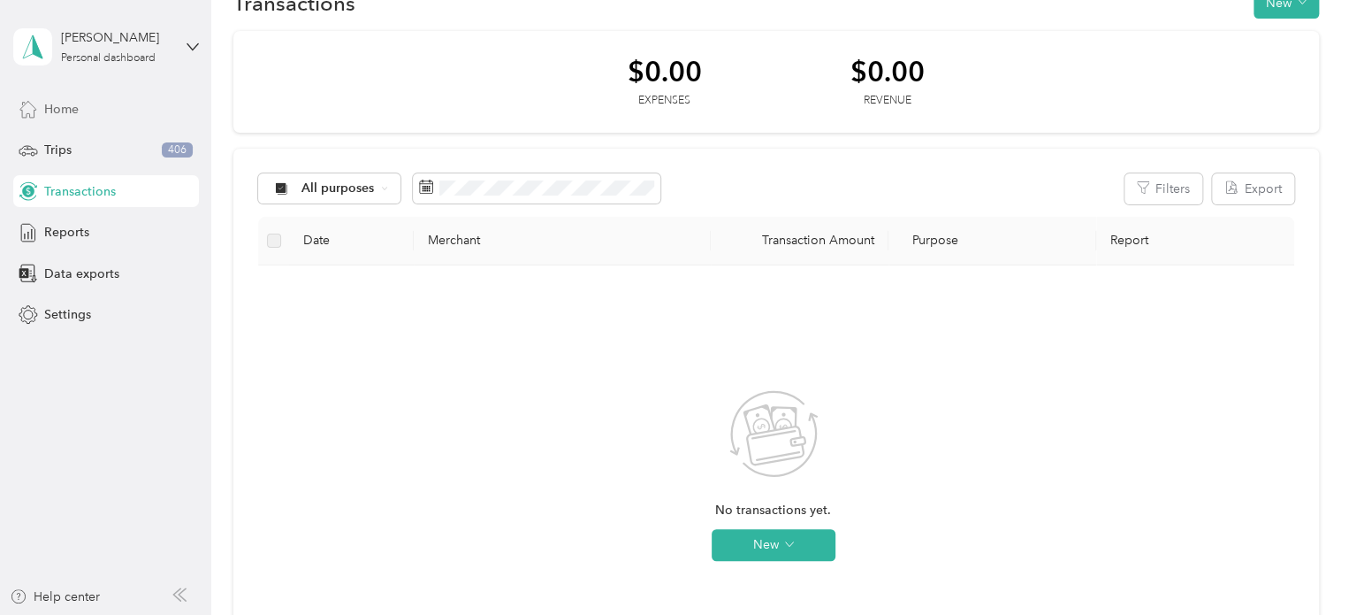
click at [73, 107] on span "Home" at bounding box center [61, 109] width 34 height 19
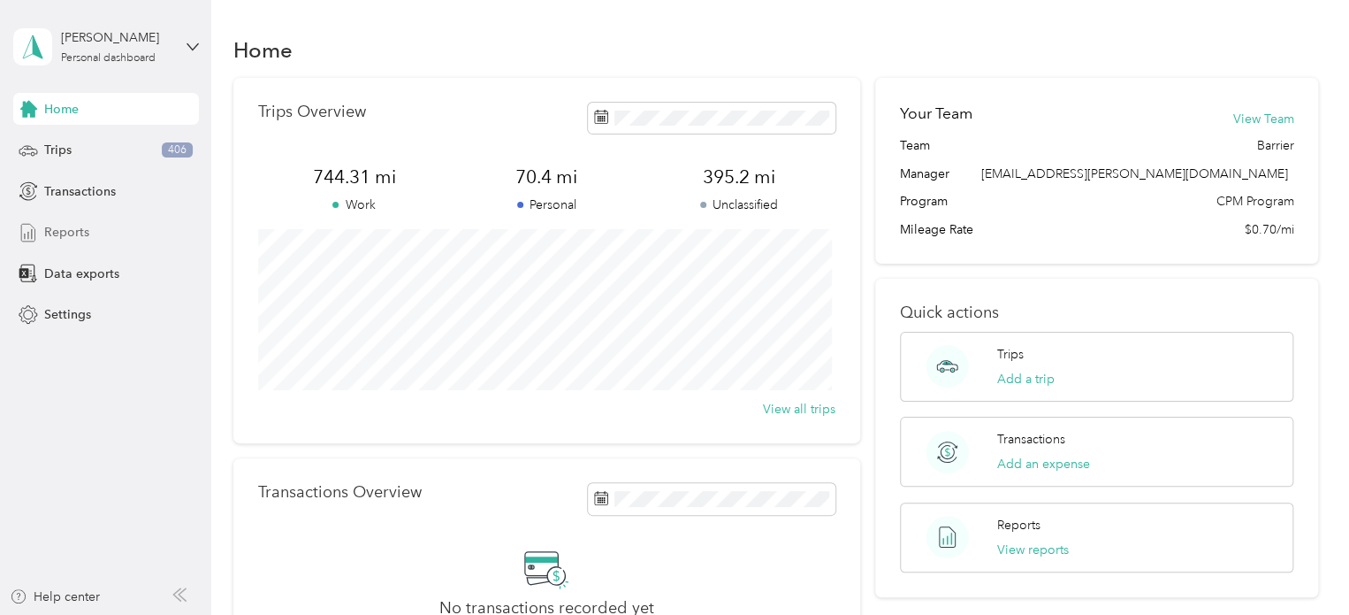
click at [50, 229] on span "Reports" at bounding box center [66, 232] width 45 height 19
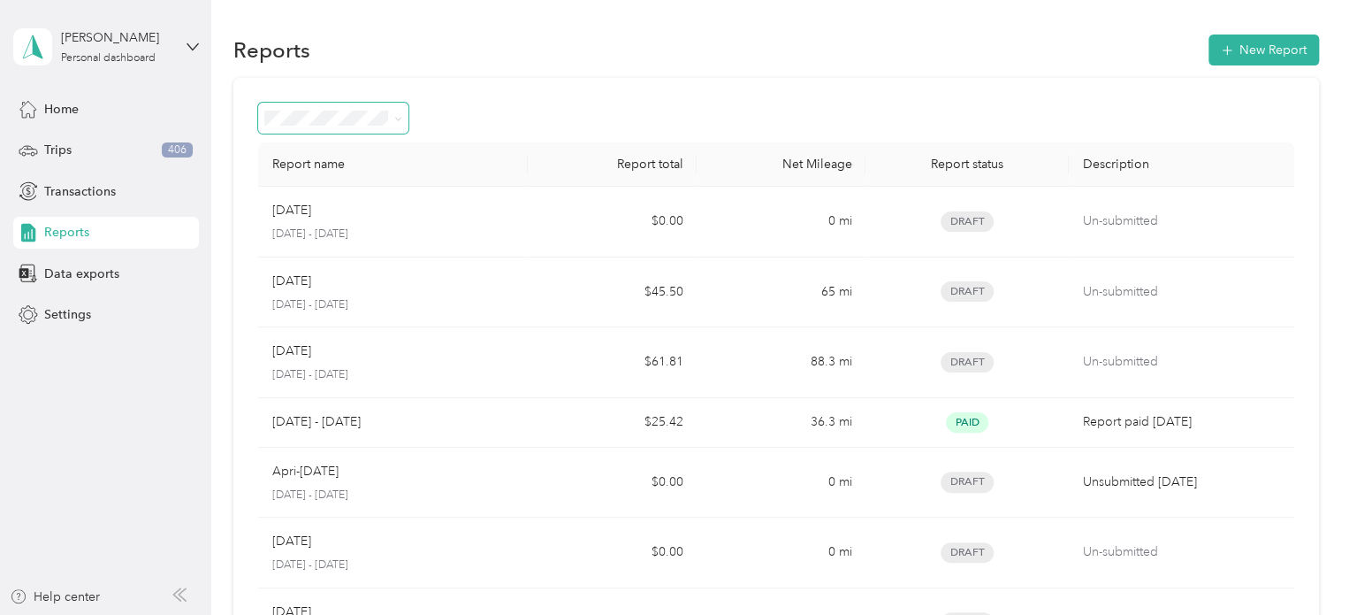
click at [398, 123] on span at bounding box center [398, 118] width 8 height 15
click at [531, 73] on section "Reports New Report Report name Report total Net Mileage Report status Descripti…" at bounding box center [776, 487] width 1086 height 913
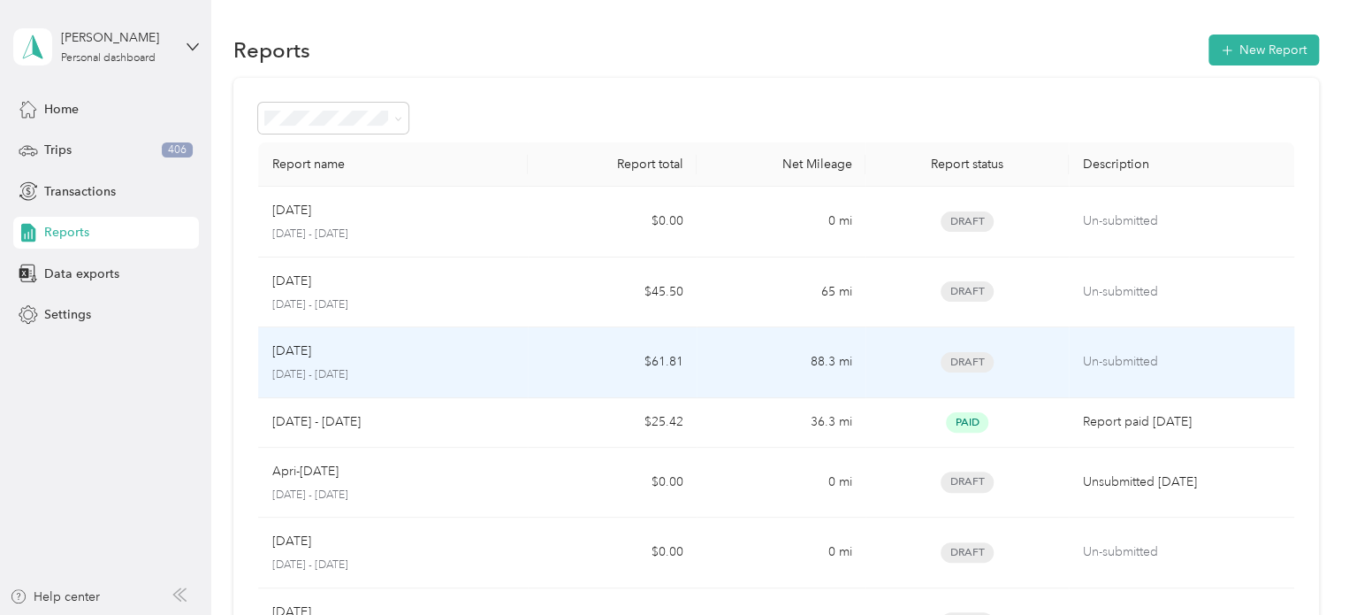
click at [446, 378] on p "[DATE] - [DATE]" at bounding box center [393, 375] width 242 height 16
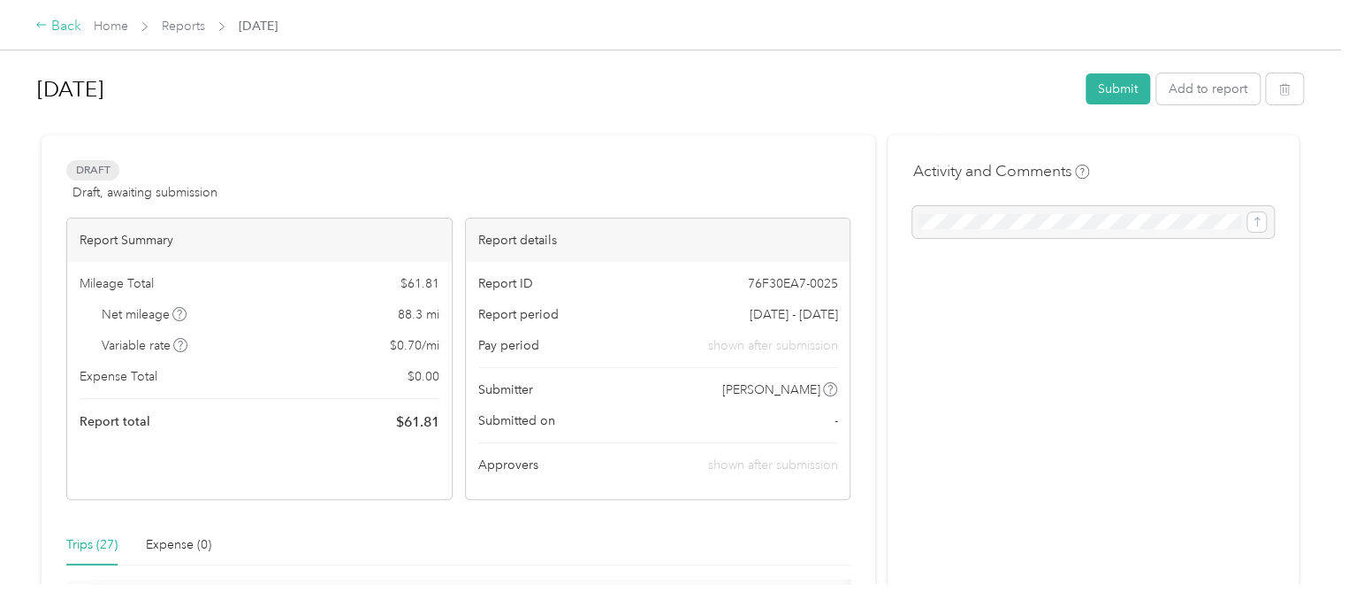
click at [62, 24] on div "Back" at bounding box center [58, 26] width 46 height 21
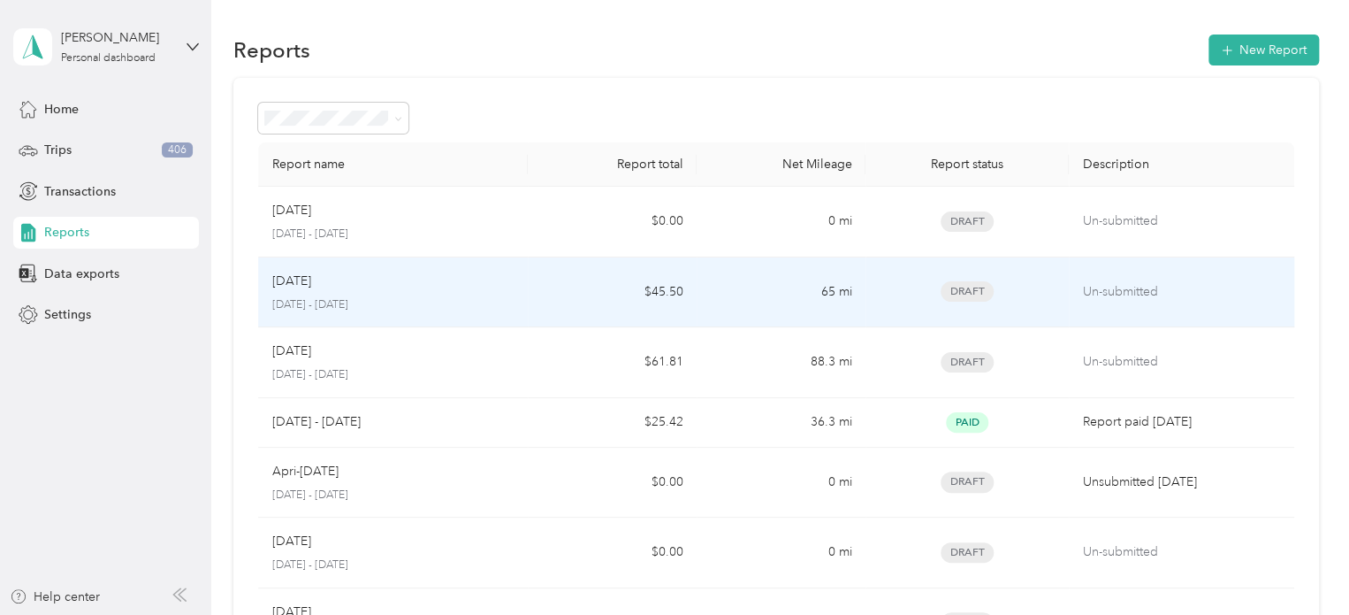
click at [417, 283] on div "[DATE]" at bounding box center [393, 280] width 242 height 19
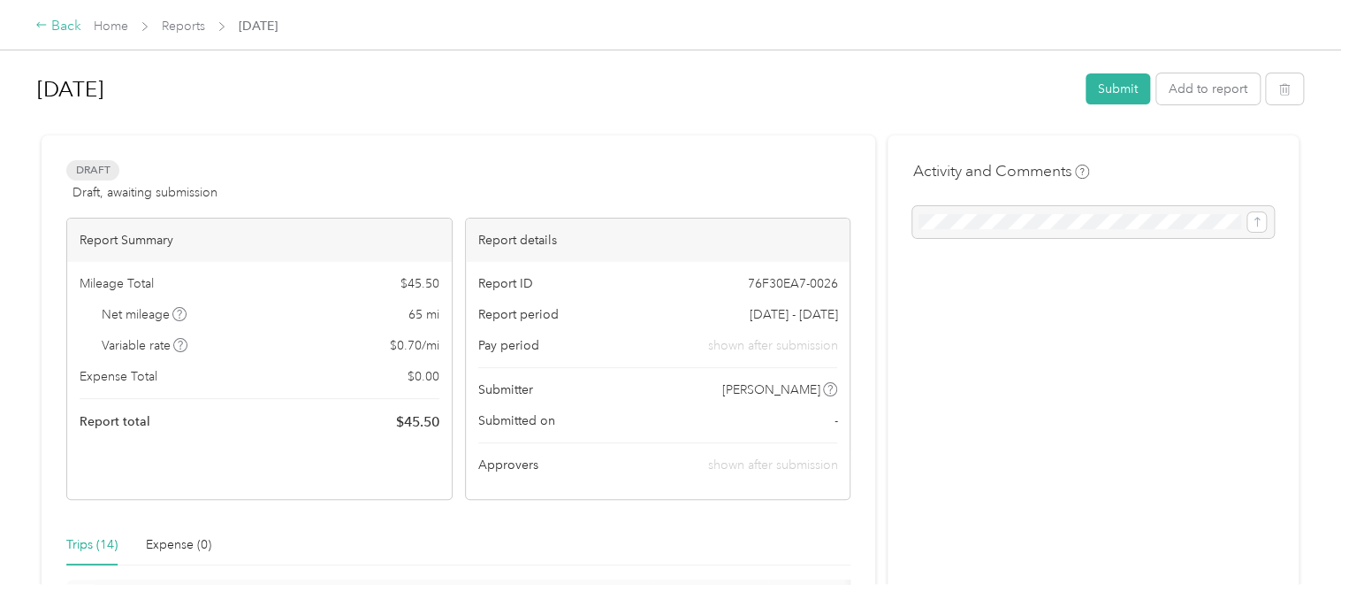
click at [65, 18] on div "Back" at bounding box center [58, 26] width 46 height 21
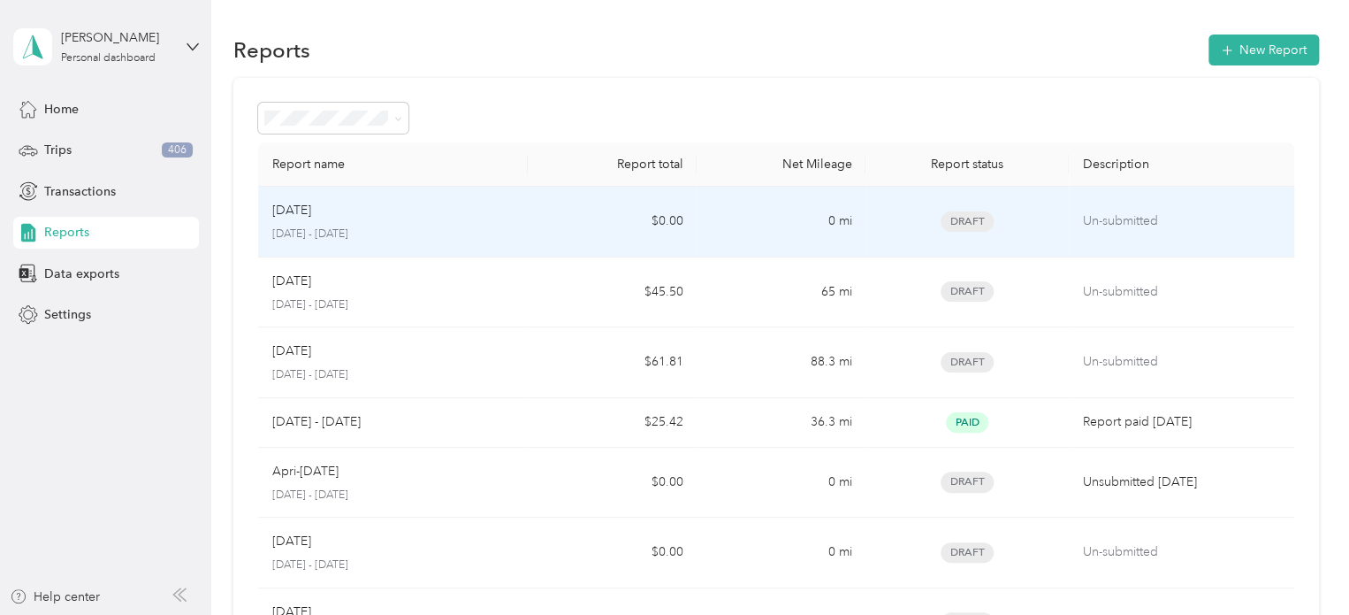
click at [430, 222] on div "Sep [DATE] - [DATE]" at bounding box center [393, 222] width 242 height 42
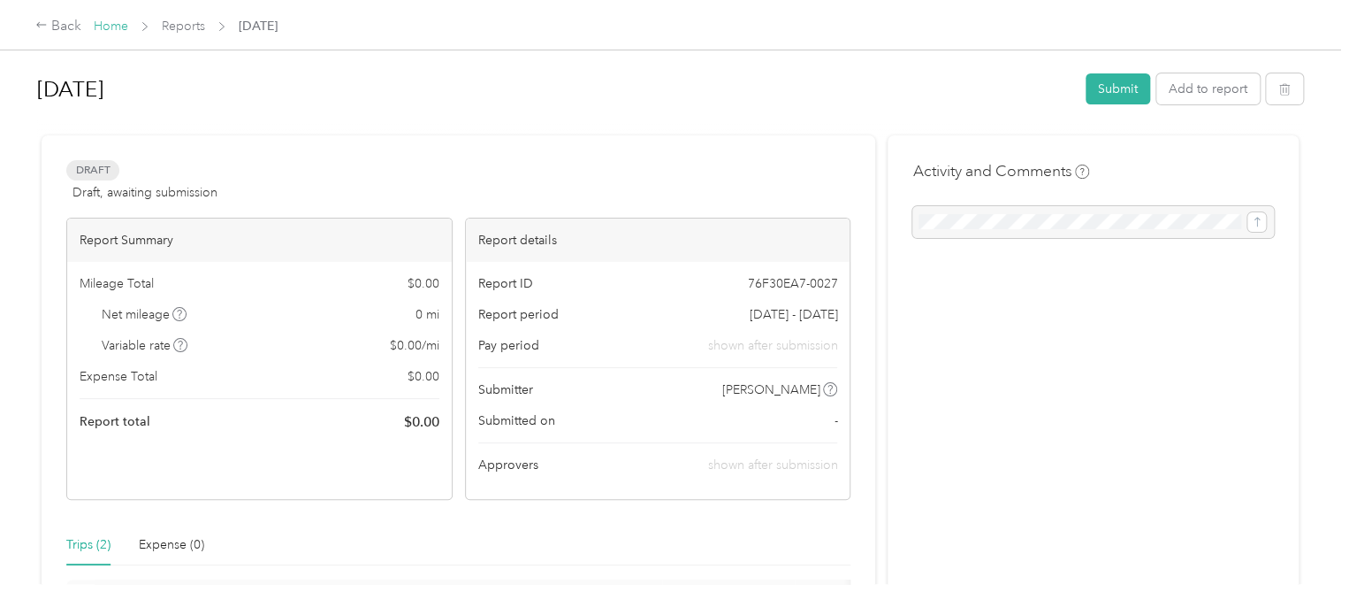
click at [102, 21] on link "Home" at bounding box center [111, 26] width 34 height 15
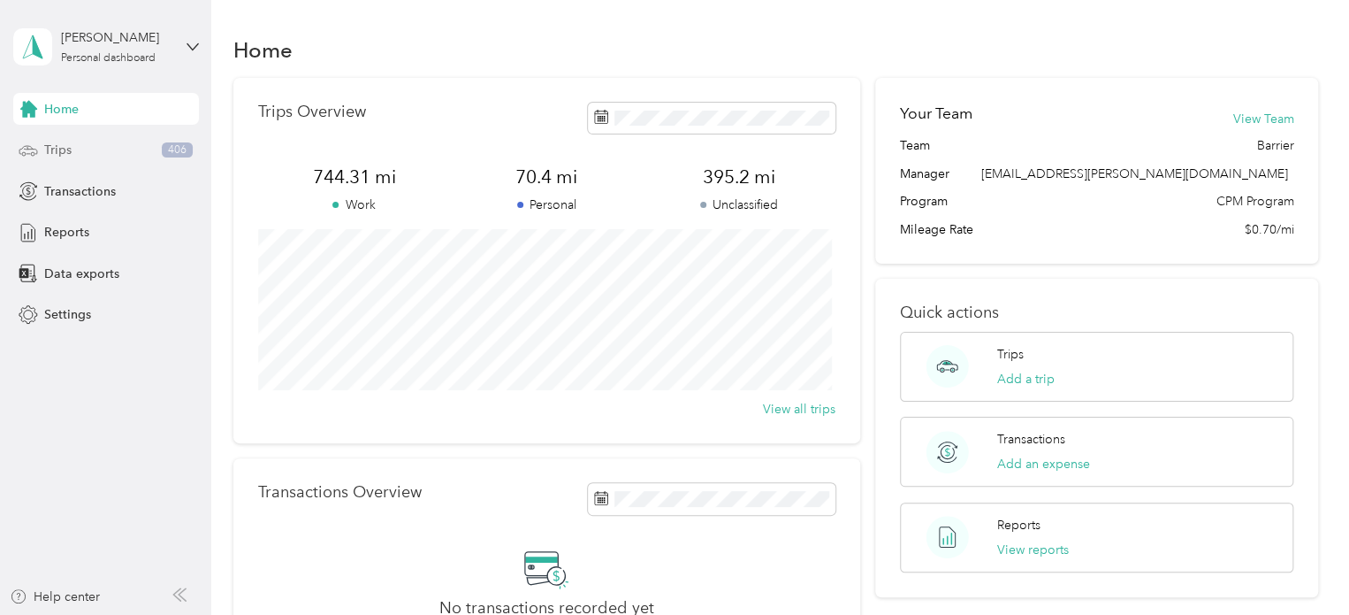
click at [60, 147] on span "Trips" at bounding box center [57, 150] width 27 height 19
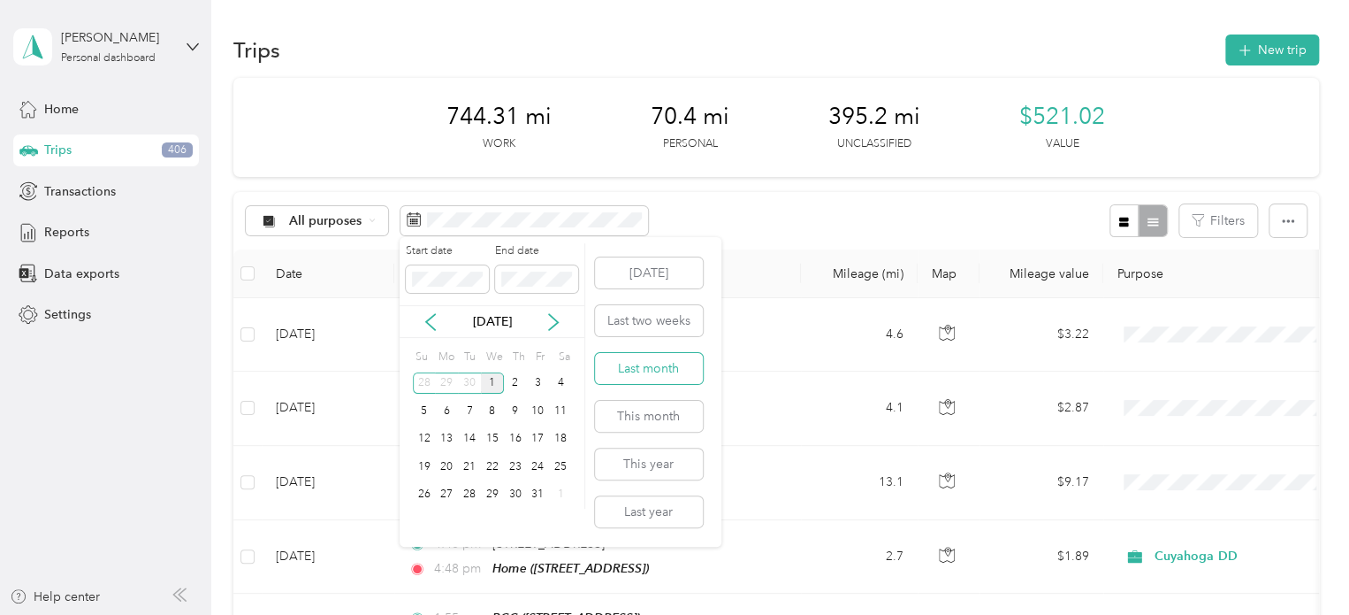
click at [654, 373] on button "Last month" at bounding box center [649, 368] width 108 height 31
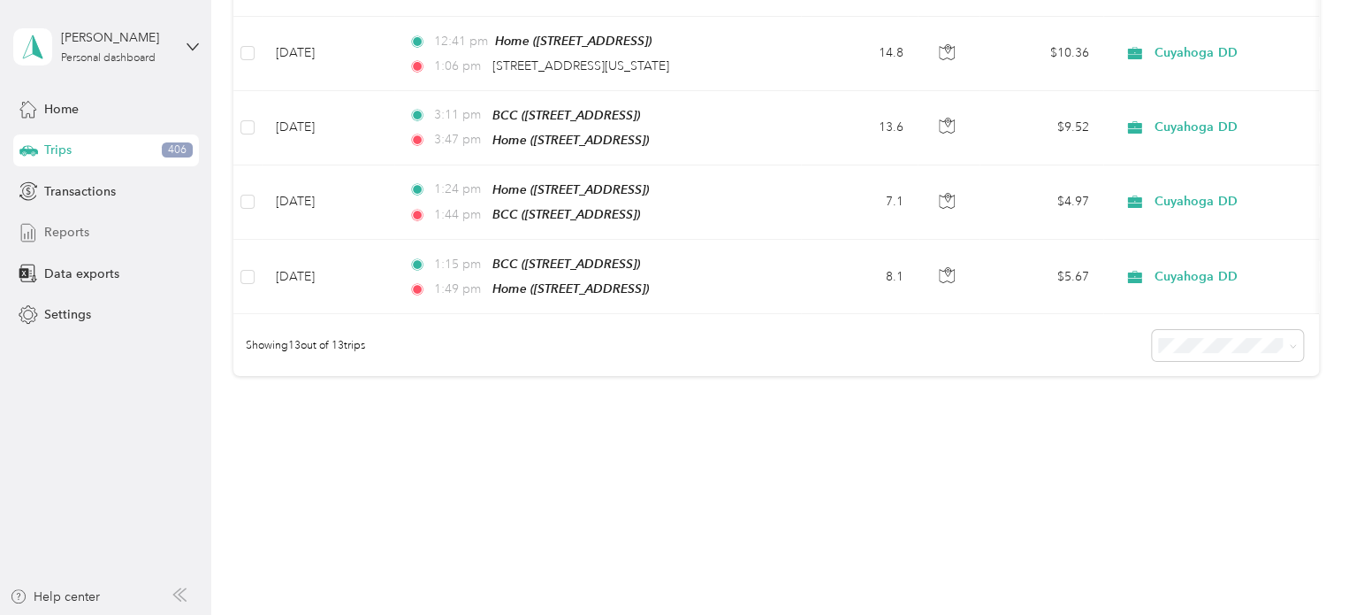
click at [57, 237] on span "Reports" at bounding box center [66, 232] width 45 height 19
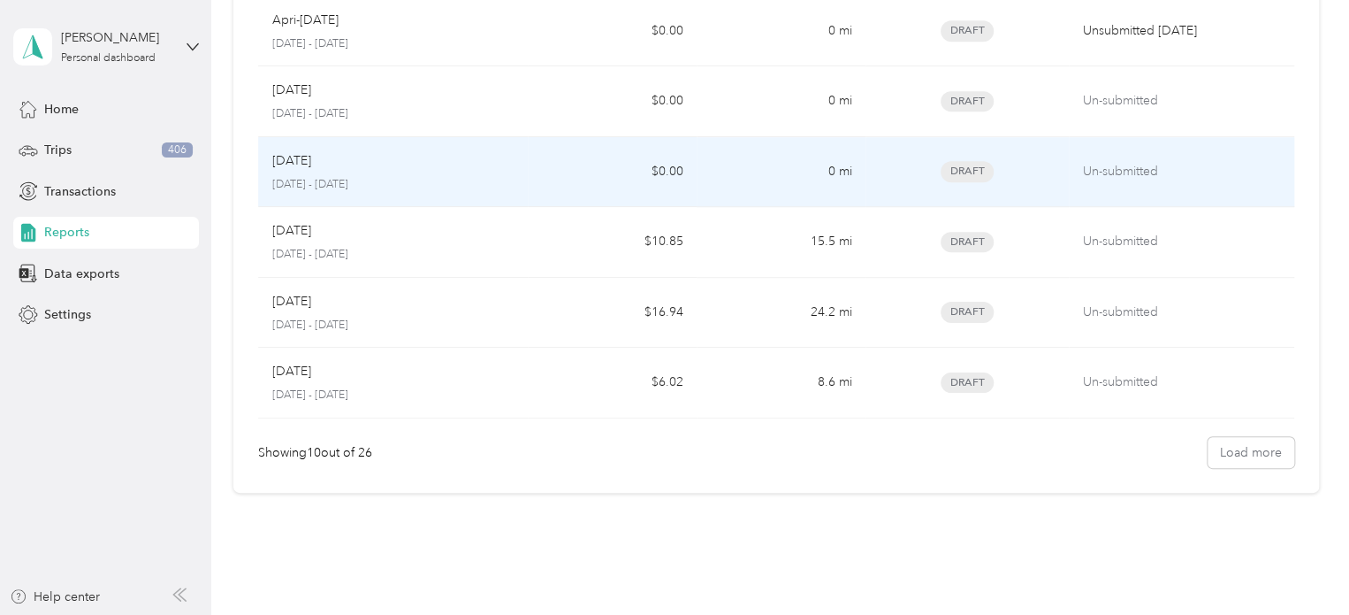
scroll to position [244, 0]
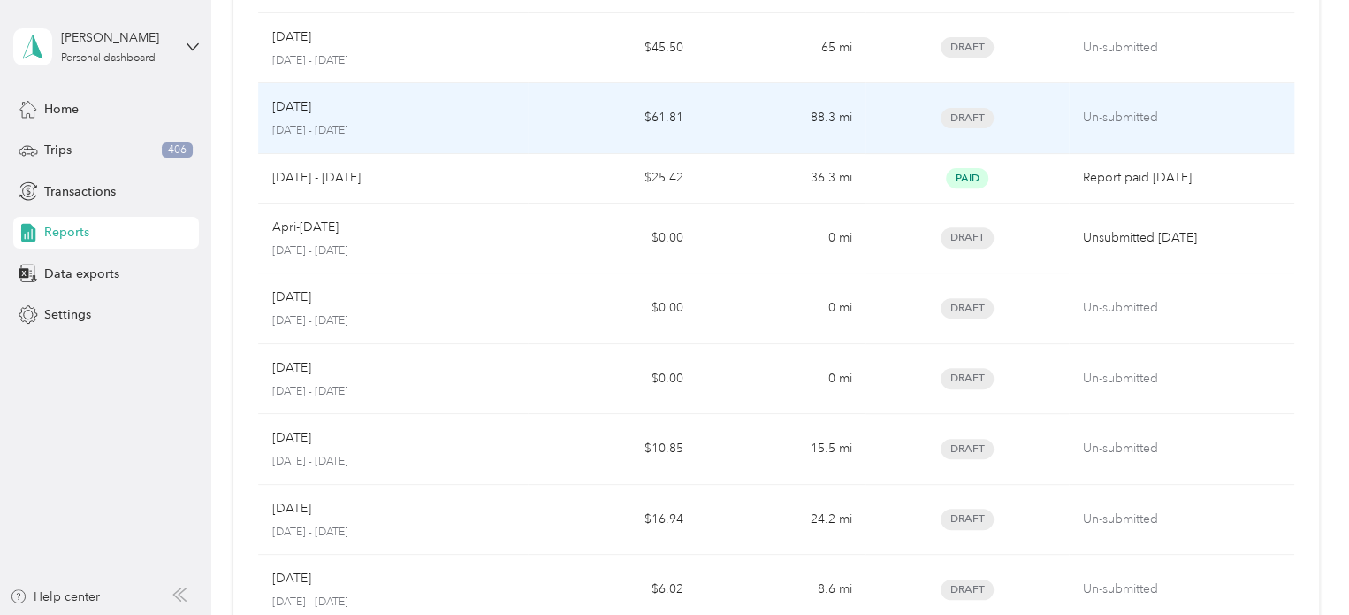
click at [361, 98] on div "[DATE]" at bounding box center [393, 106] width 242 height 19
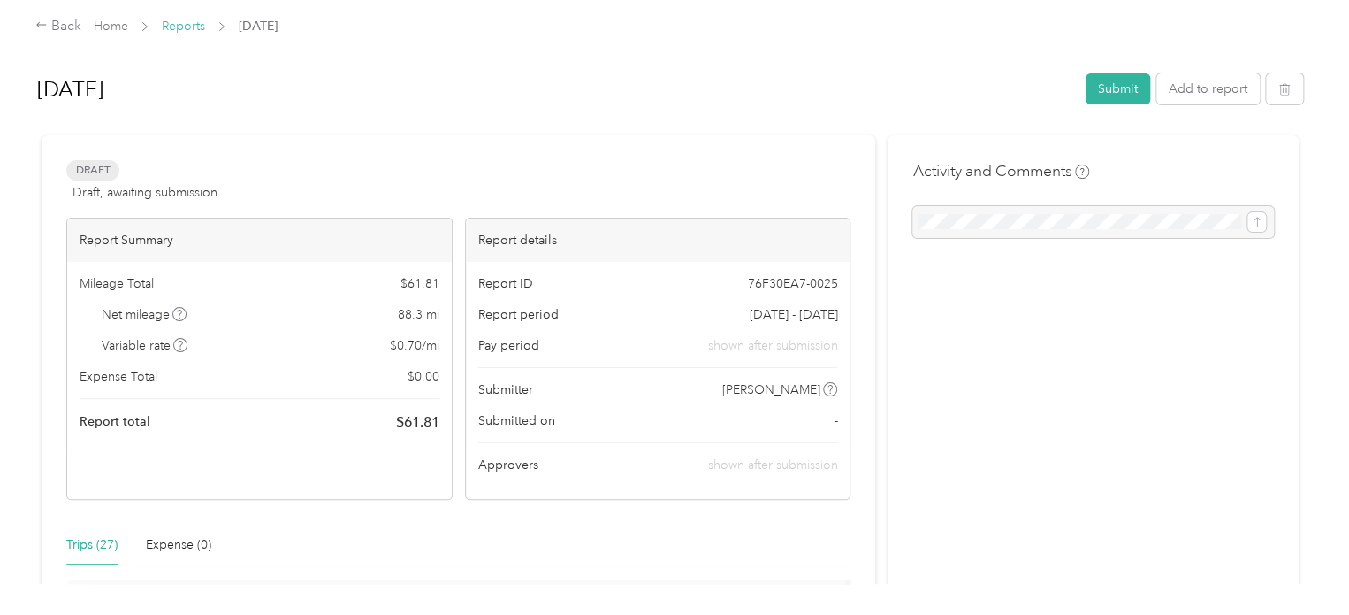
click at [171, 24] on link "Reports" at bounding box center [183, 26] width 43 height 15
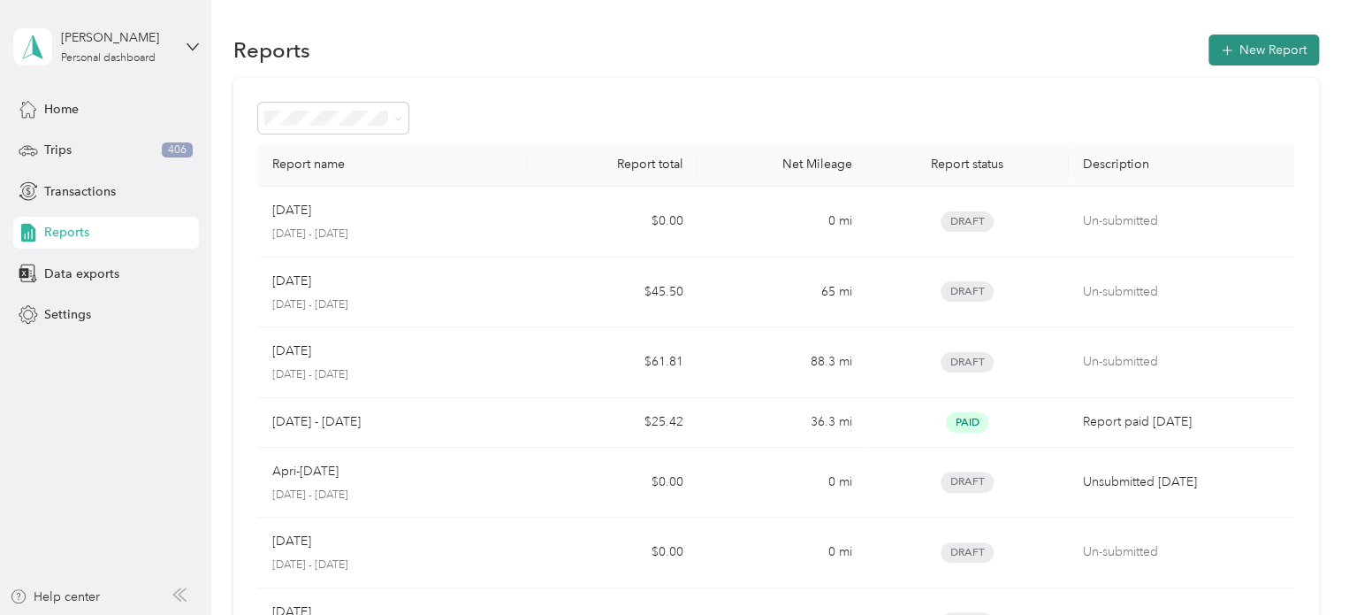
click at [1013, 48] on icon "button" at bounding box center [1228, 51] width 18 height 18
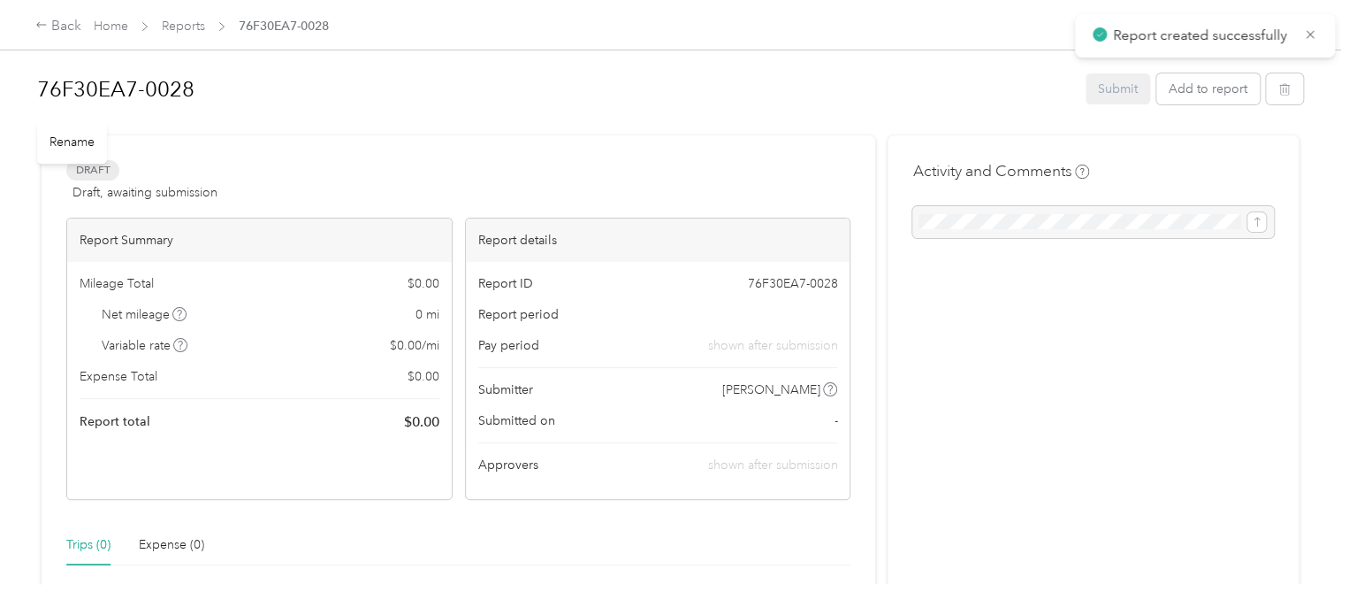
click at [177, 96] on h1 "76F30EA7-0028" at bounding box center [555, 89] width 1036 height 42
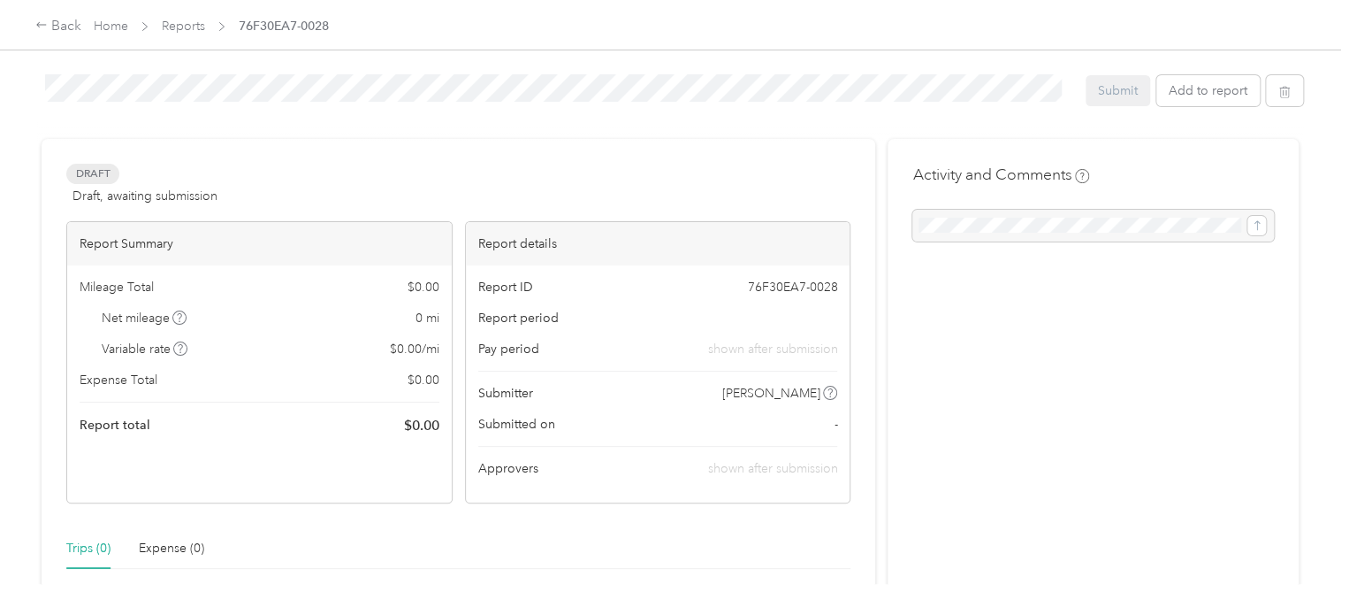
click at [0, 86] on div "76F30EA7-0028 Submit Add to report Draft Draft, awaiting submission View activi…" at bounding box center [670, 292] width 1341 height 584
click at [233, 131] on div at bounding box center [670, 131] width 1266 height 19
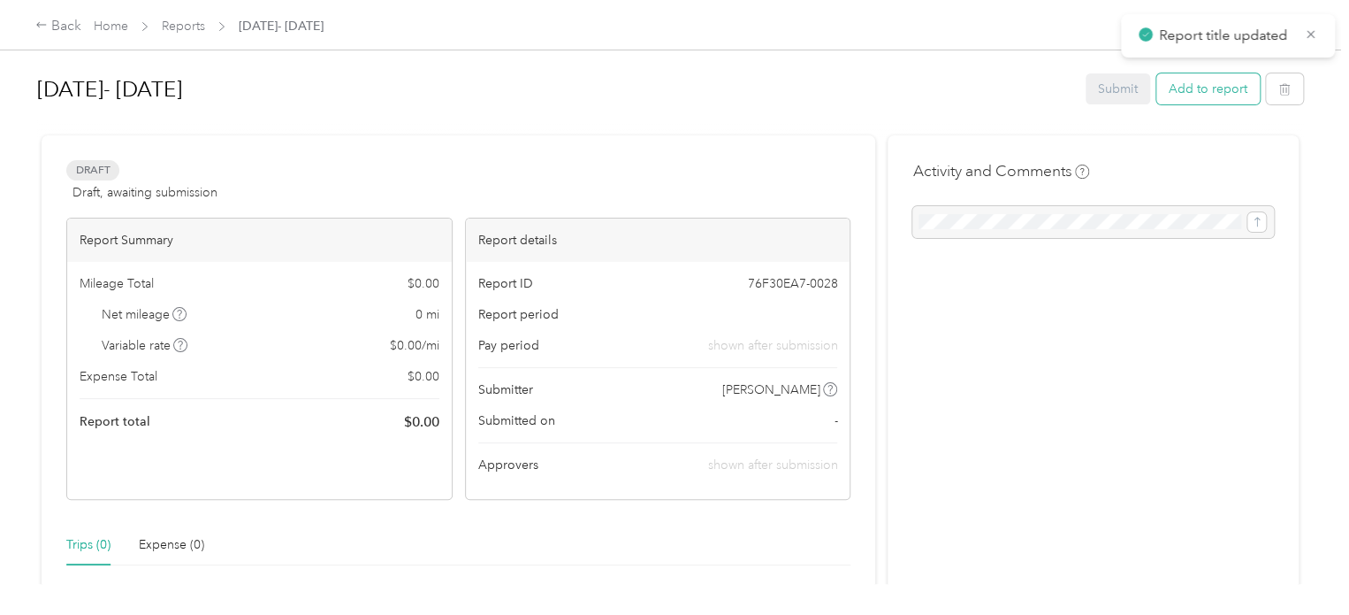
click at [1013, 81] on button "Add to report" at bounding box center [1208, 88] width 103 height 31
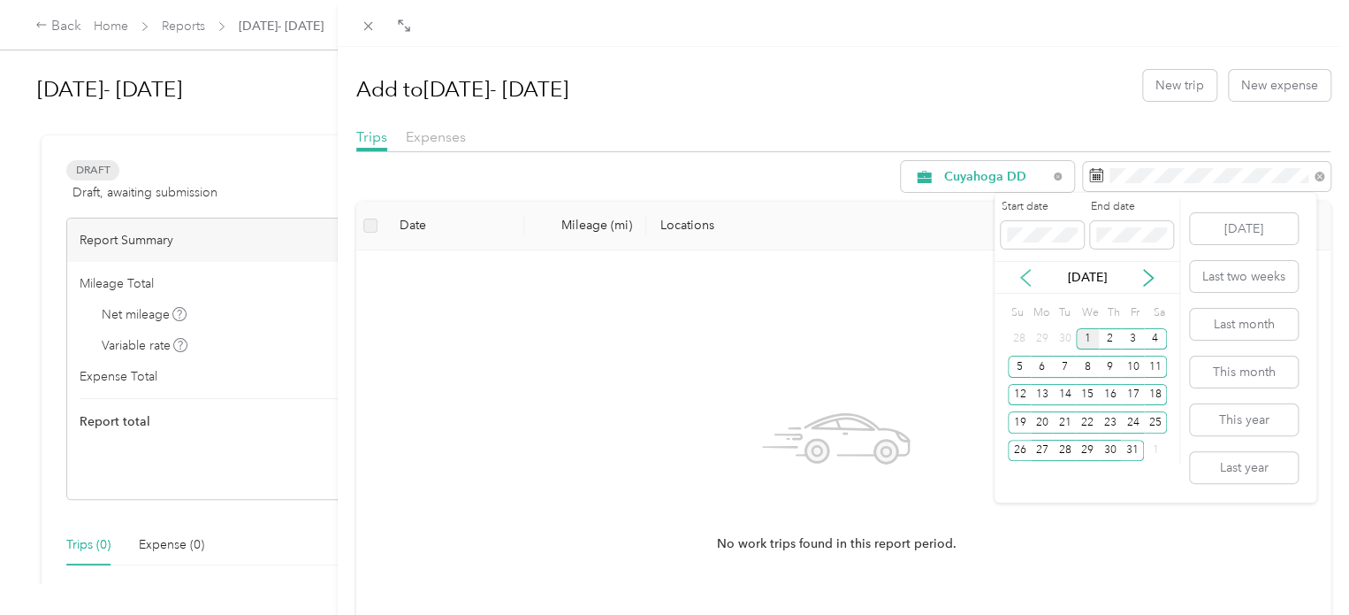
click at [1013, 273] on icon at bounding box center [1026, 278] width 18 height 18
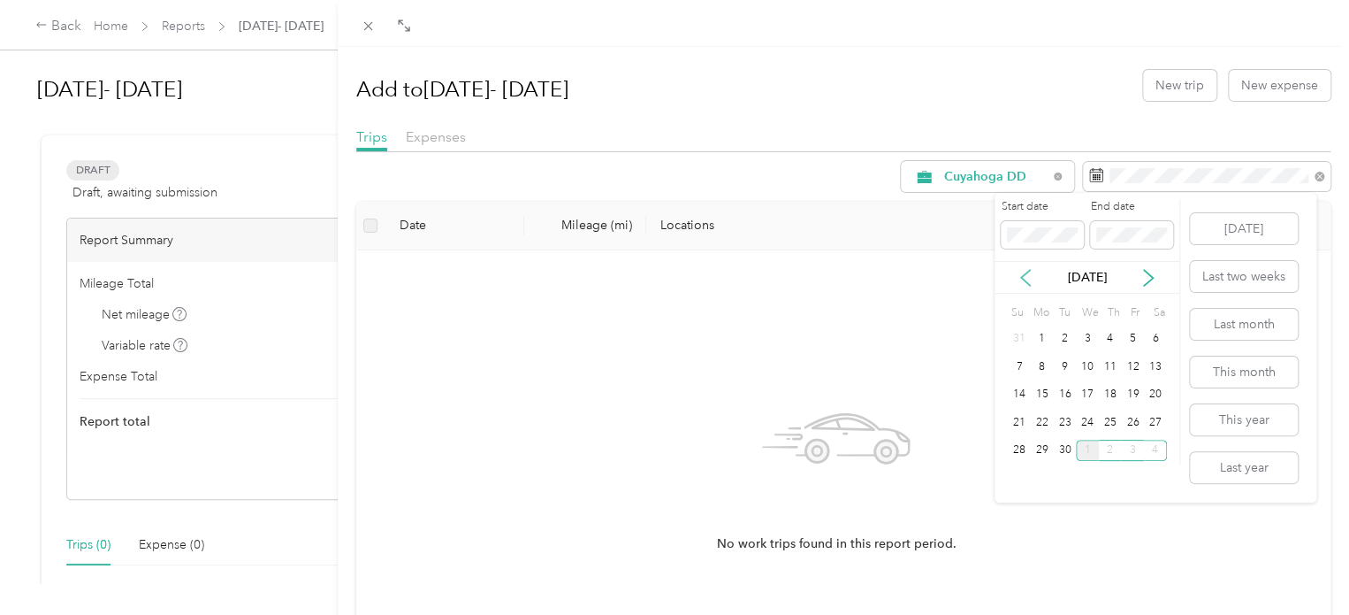
click at [1013, 273] on icon at bounding box center [1026, 278] width 18 height 18
click at [1013, 335] on div "1" at bounding box center [1064, 339] width 23 height 22
click at [1013, 282] on icon at bounding box center [1148, 278] width 9 height 16
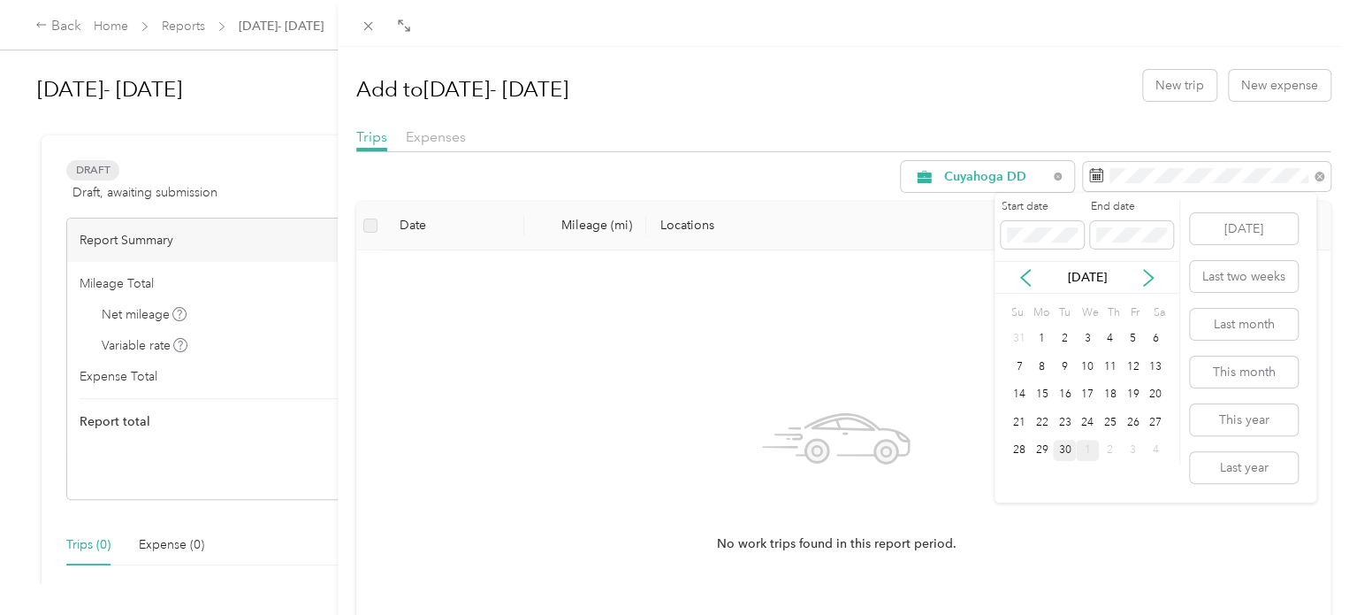
click at [1013, 445] on div "30" at bounding box center [1064, 450] width 23 height 22
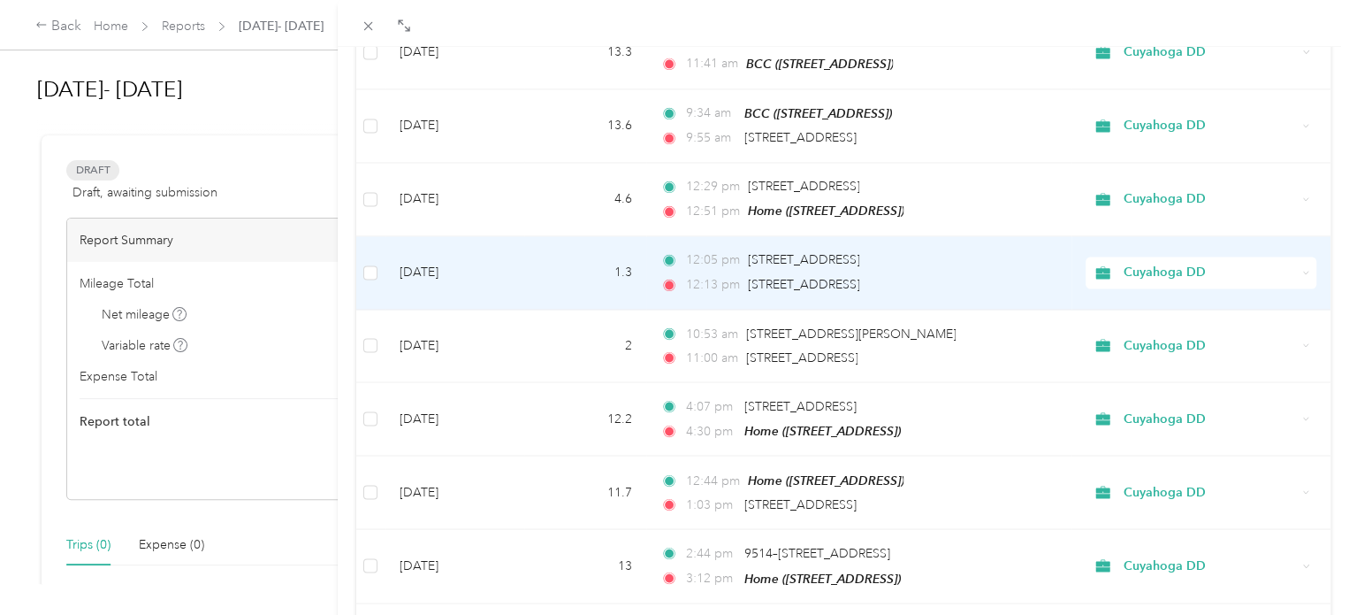
scroll to position [1585, 0]
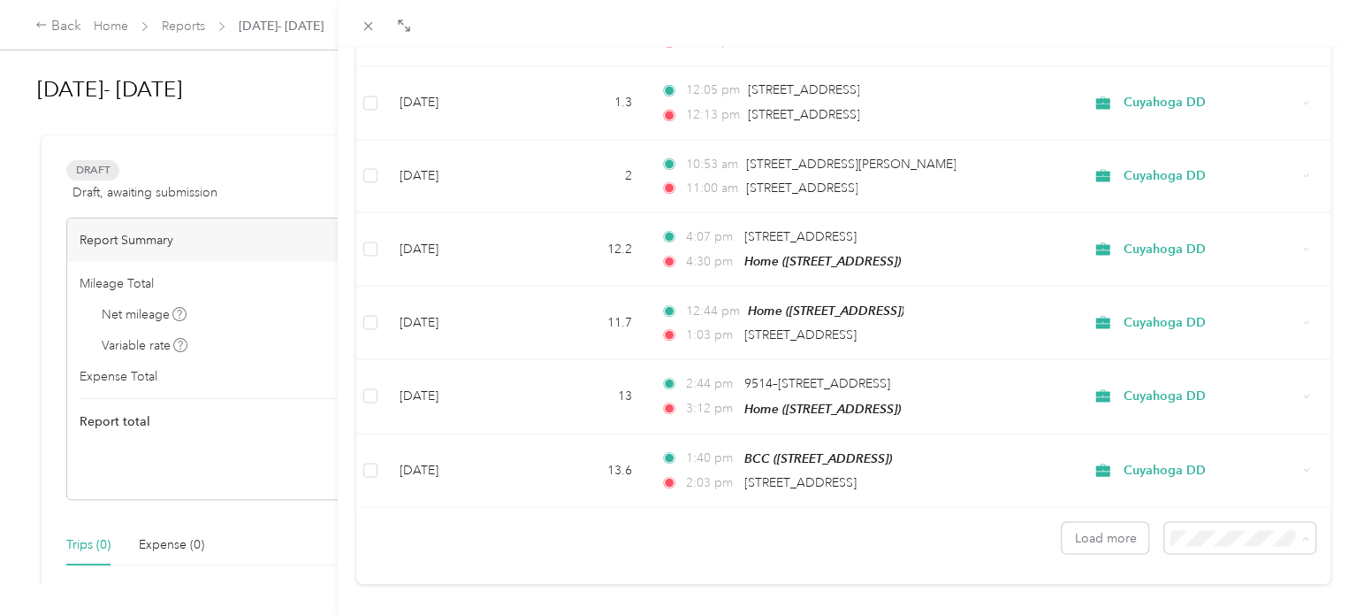
click at [1013, 471] on span "100 per load" at bounding box center [1199, 476] width 73 height 15
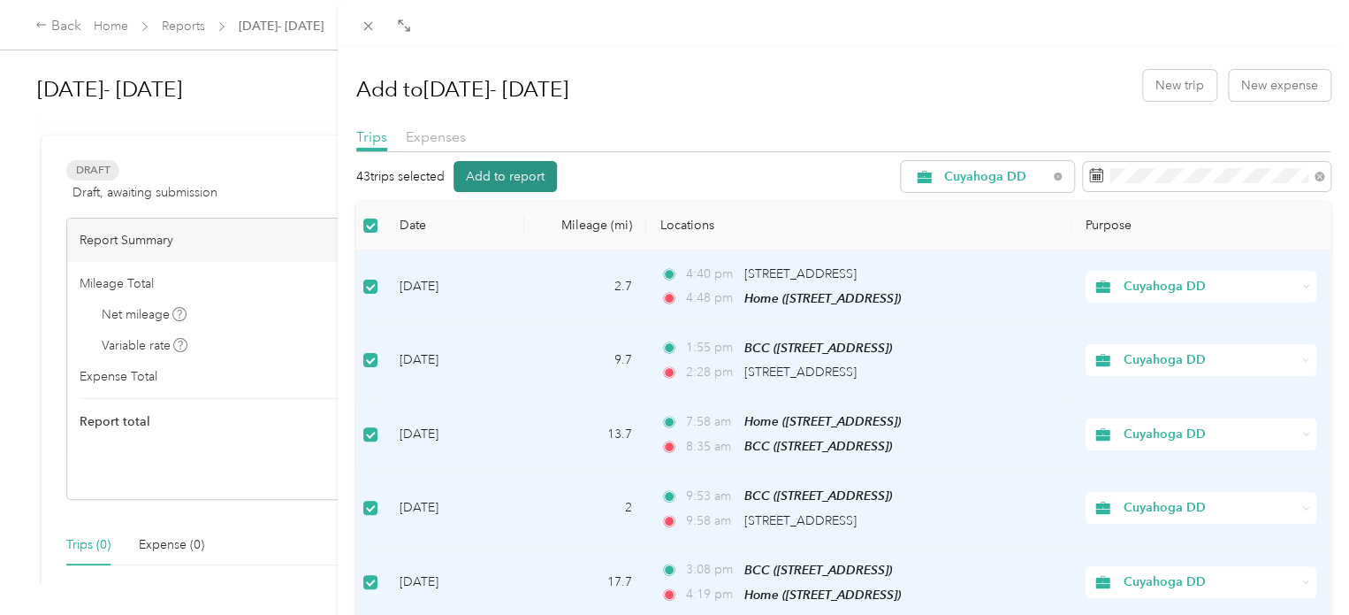
click at [505, 172] on button "Add to report" at bounding box center [505, 176] width 103 height 31
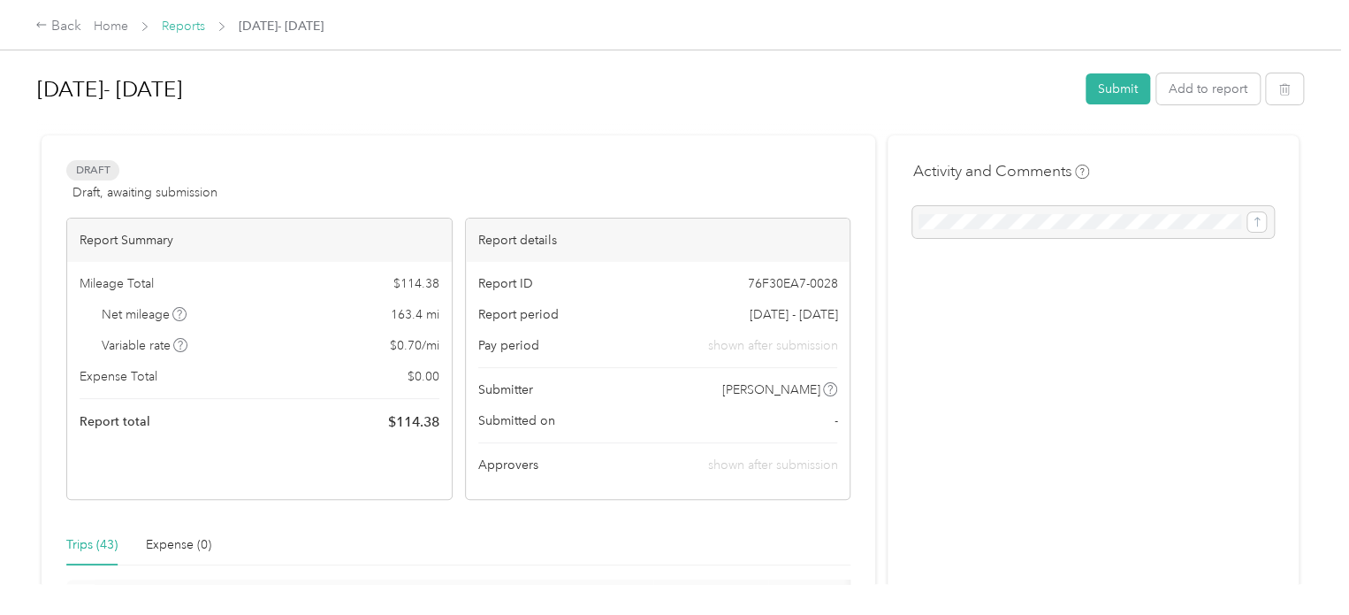
click at [185, 24] on link "Reports" at bounding box center [183, 26] width 43 height 15
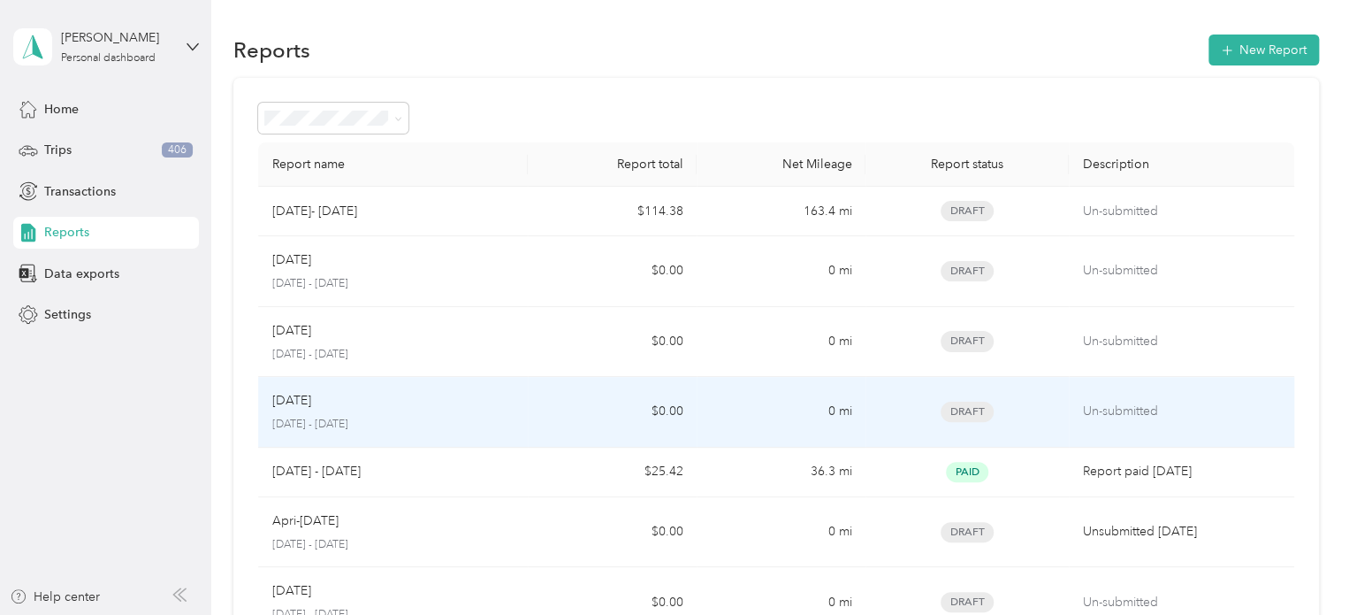
click at [406, 420] on p "[DATE] - [DATE]" at bounding box center [393, 424] width 242 height 16
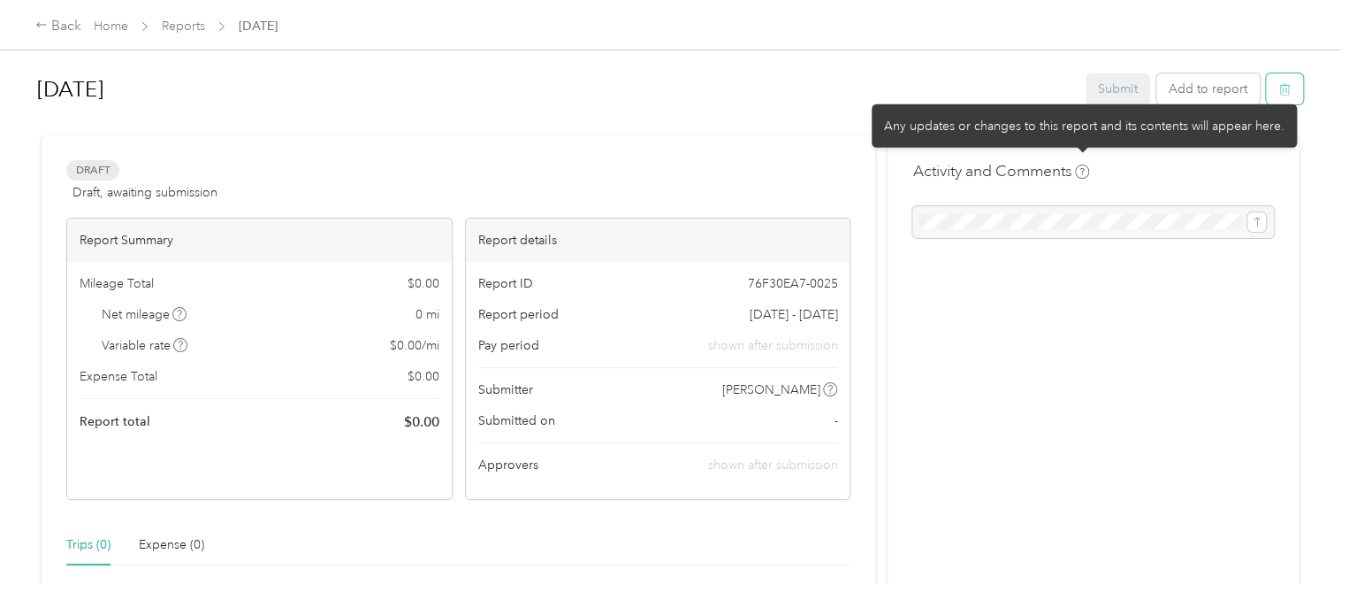
click at [1013, 91] on icon "button" at bounding box center [1285, 89] width 12 height 12
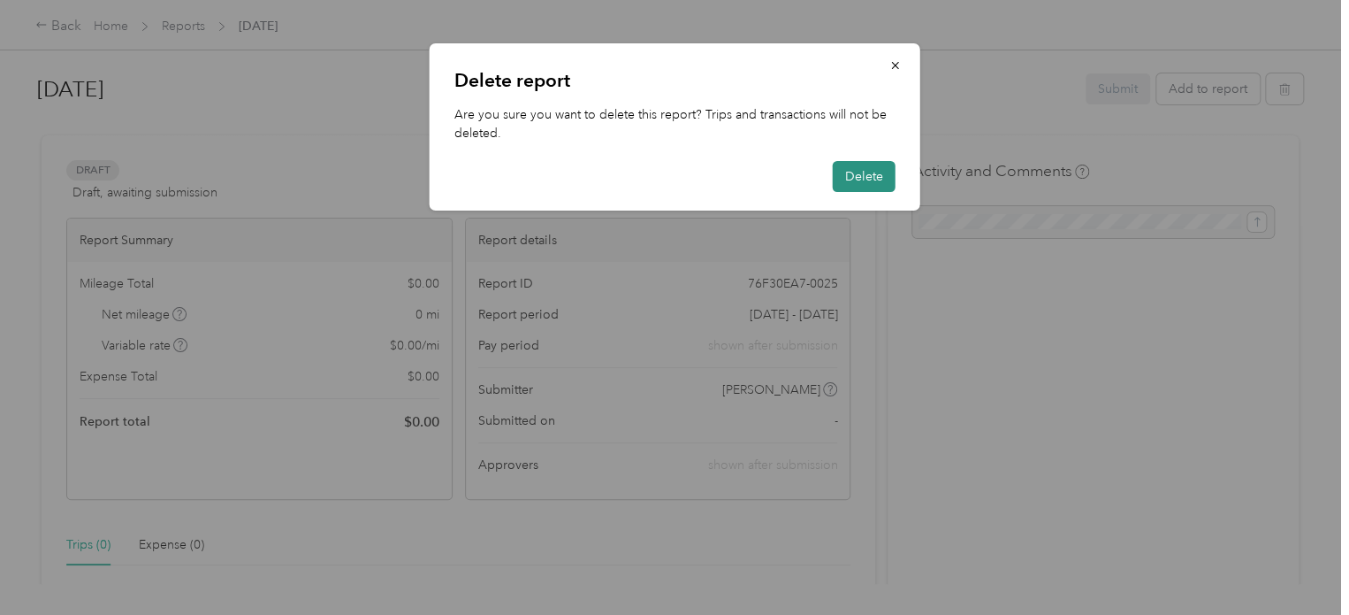
click at [839, 175] on button "Delete" at bounding box center [864, 176] width 63 height 31
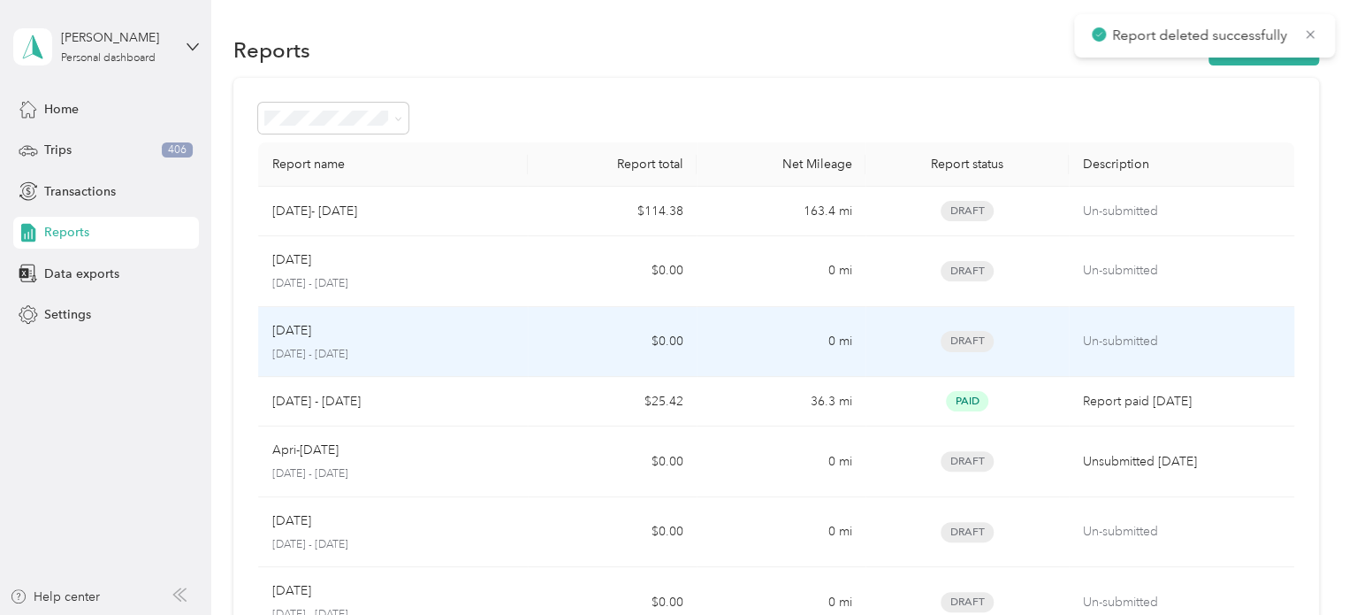
click at [390, 334] on div "[DATE]" at bounding box center [393, 330] width 242 height 19
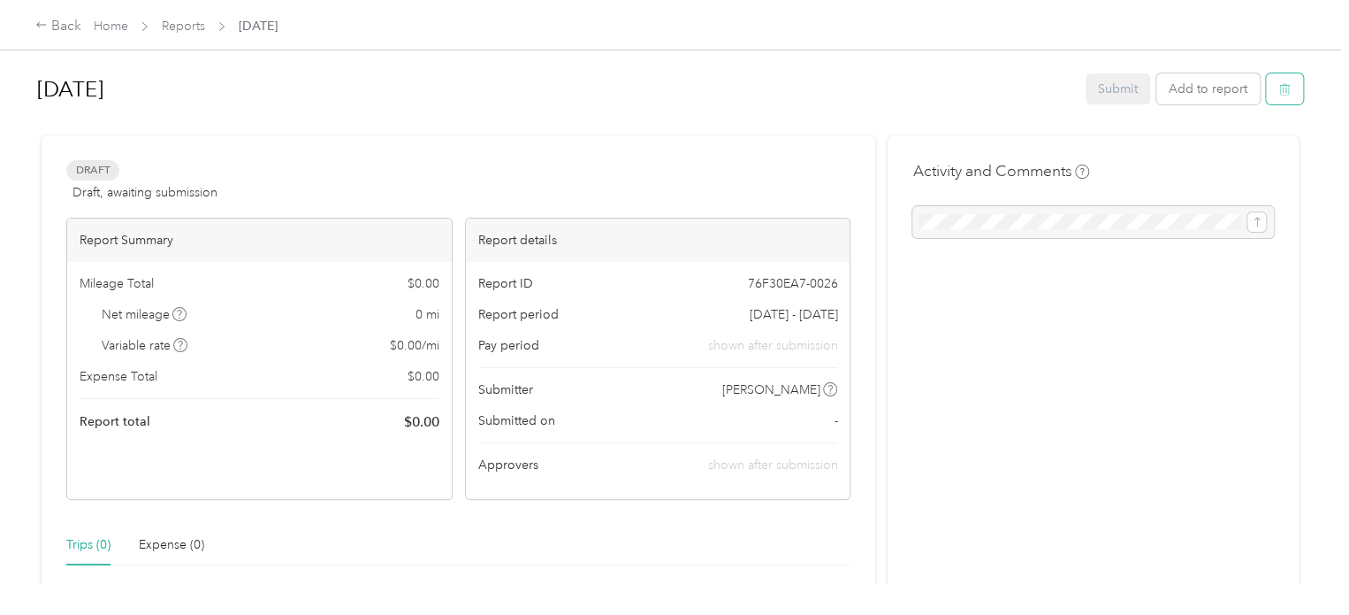
click at [1013, 88] on icon "button" at bounding box center [1285, 89] width 11 height 11
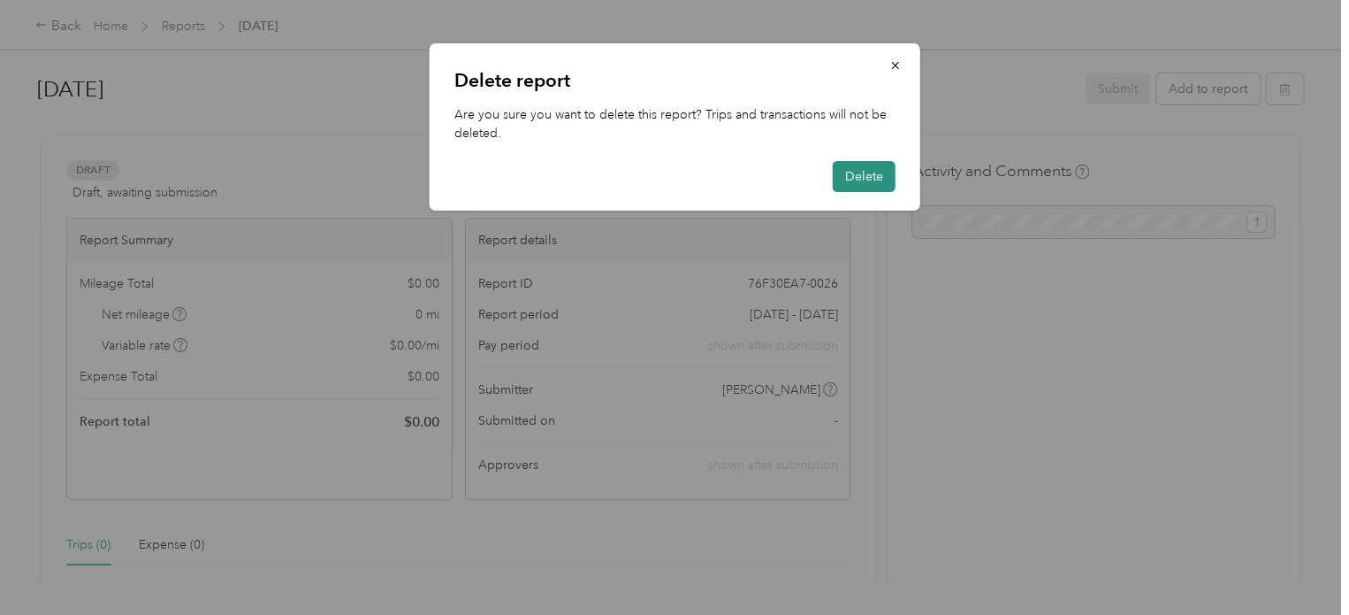
click at [861, 175] on button "Delete" at bounding box center [864, 176] width 63 height 31
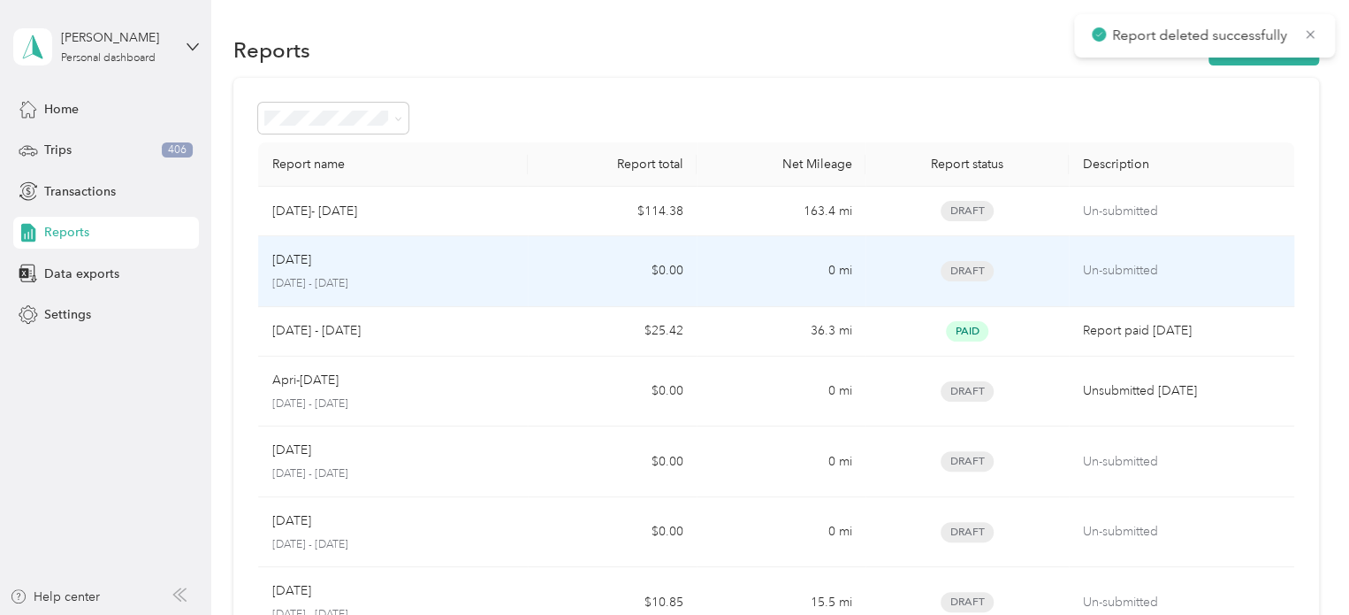
click at [358, 264] on div "[DATE]" at bounding box center [393, 259] width 242 height 19
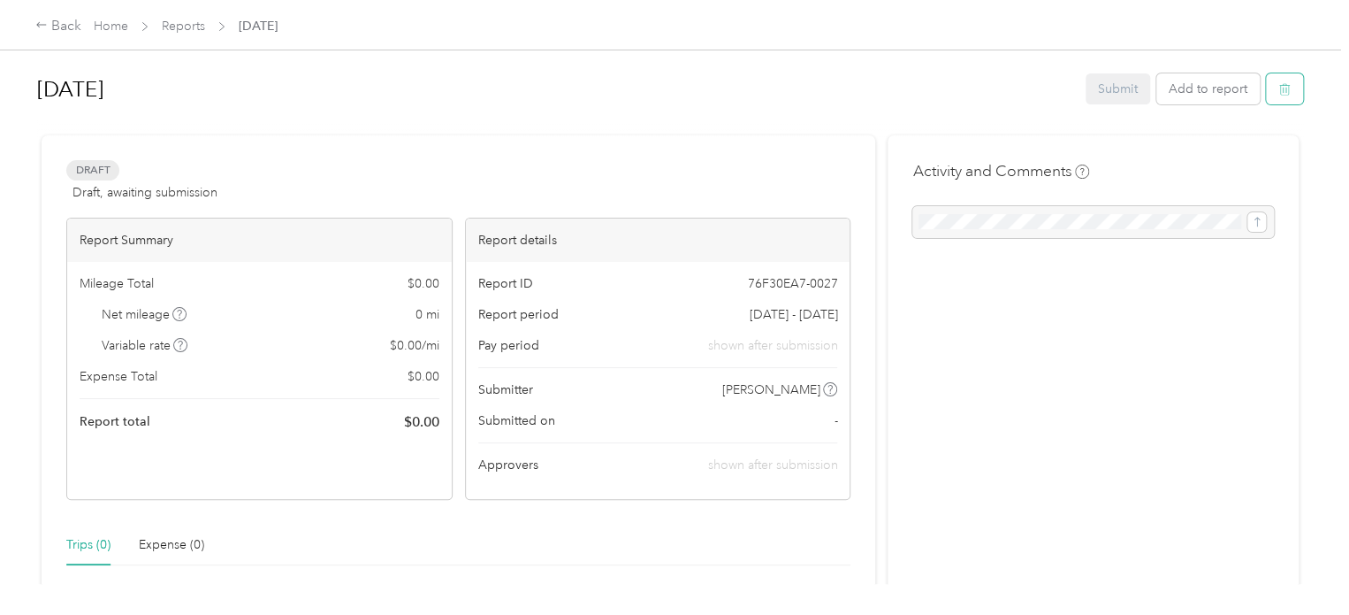
click at [1013, 90] on icon "button" at bounding box center [1285, 89] width 12 height 12
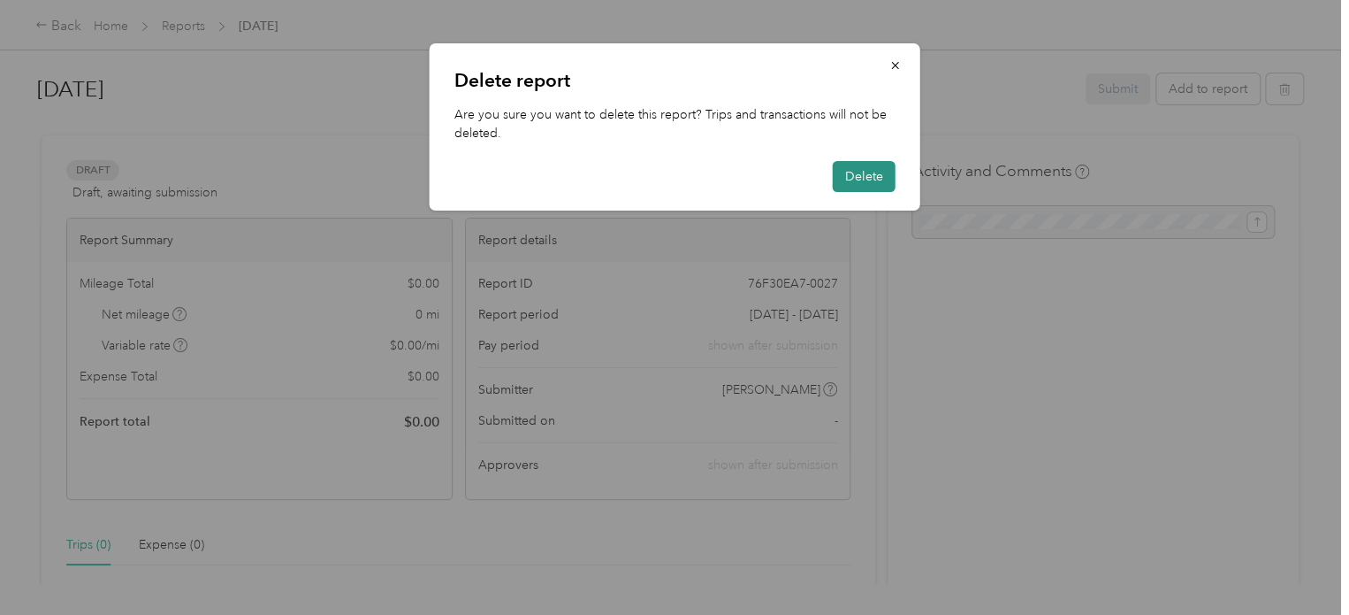
click at [844, 178] on button "Delete" at bounding box center [864, 176] width 63 height 31
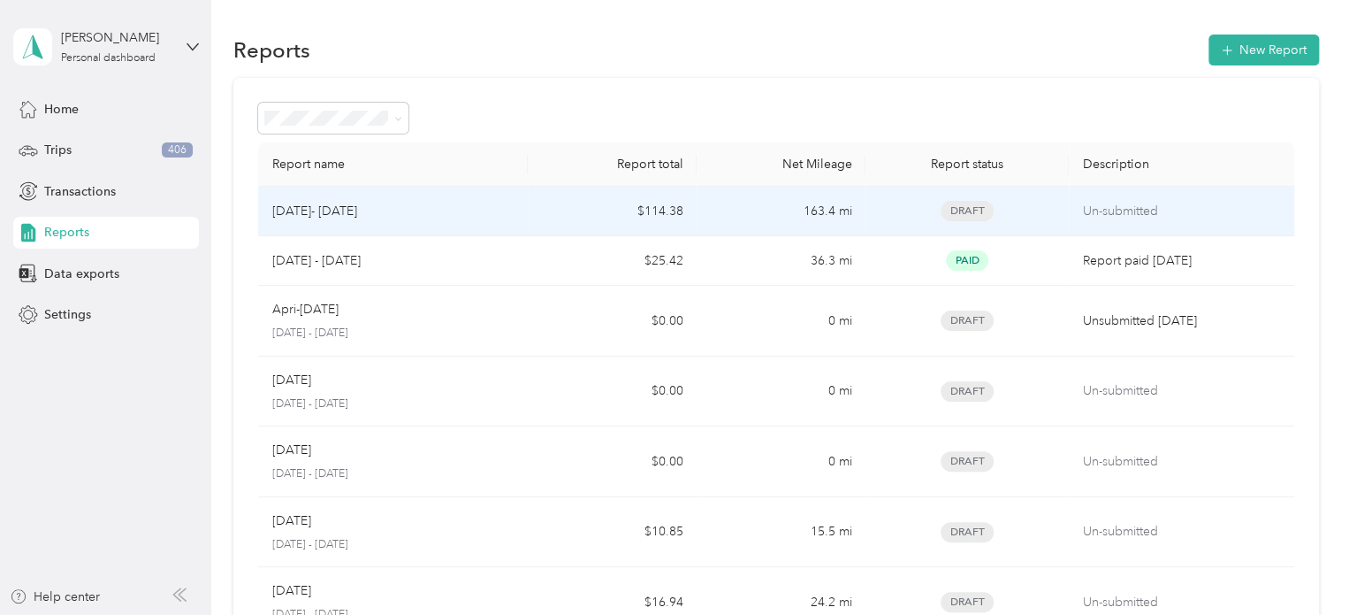
click at [450, 216] on div "[DATE]- [DATE]" at bounding box center [393, 211] width 242 height 19
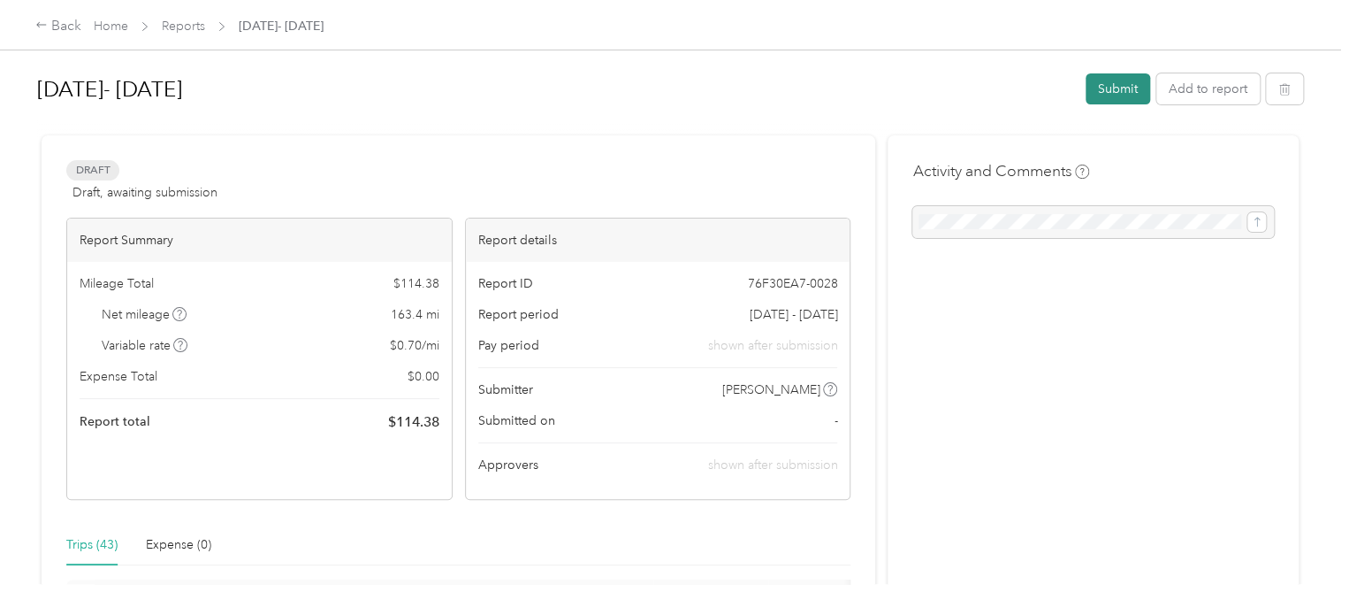
drag, startPoint x: 1129, startPoint y: 75, endPoint x: 1115, endPoint y: 95, distance: 24.1
click at [1013, 95] on button "Submit" at bounding box center [1118, 88] width 65 height 31
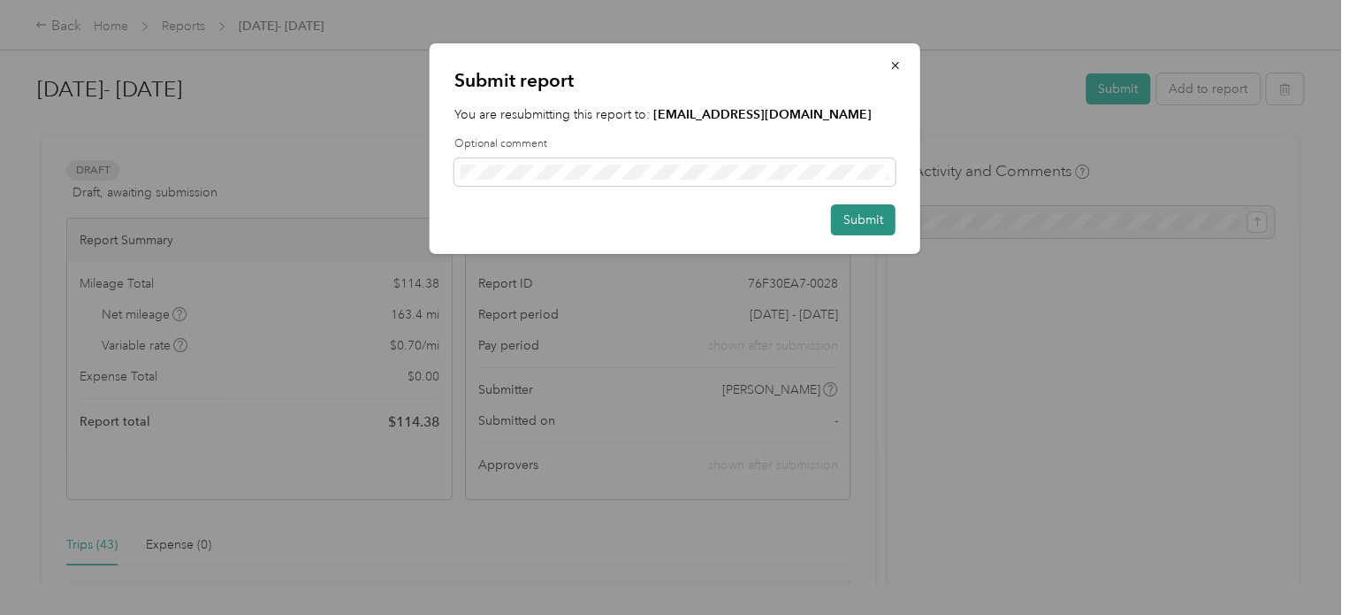
click at [850, 230] on button "Submit" at bounding box center [863, 219] width 65 height 31
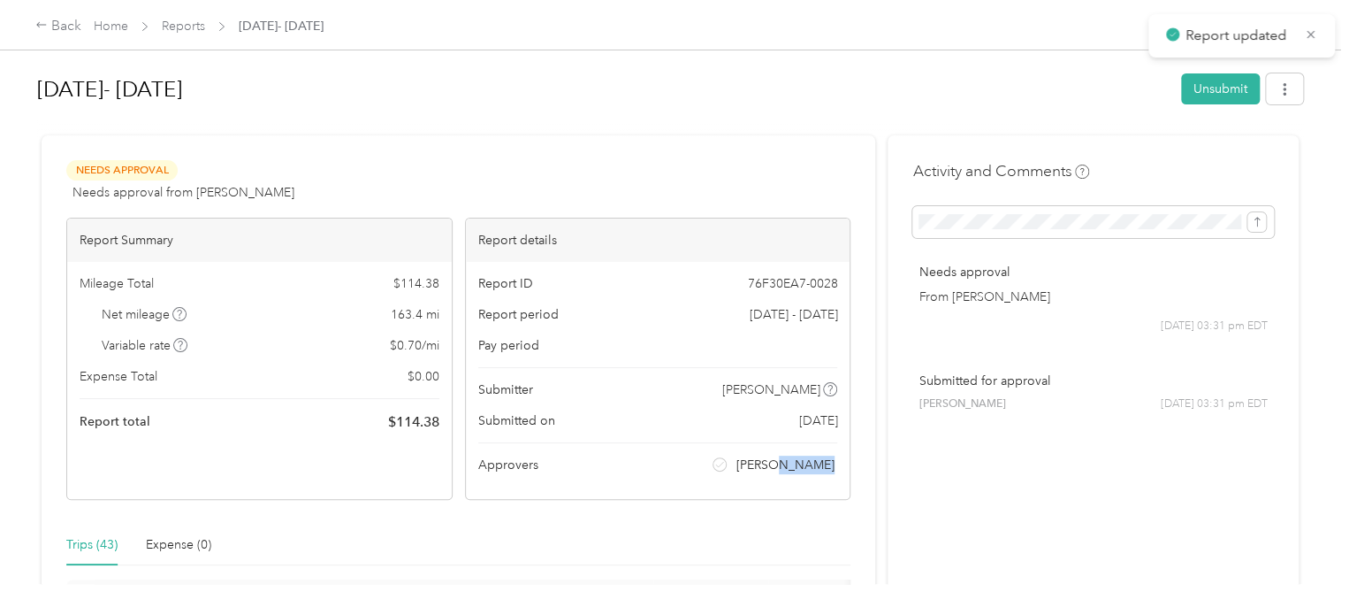
drag, startPoint x: 836, startPoint y: 466, endPoint x: 793, endPoint y: 470, distance: 42.6
click at [793, 470] on div "Report ID 76F30EA7-0028 Report period [DATE] - [DATE] Pay period Submitter [PER…" at bounding box center [658, 380] width 385 height 237
